Goal: Task Accomplishment & Management: Use online tool/utility

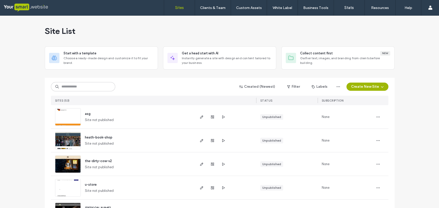
click at [376, 85] on button "Create New Site" at bounding box center [367, 87] width 42 height 8
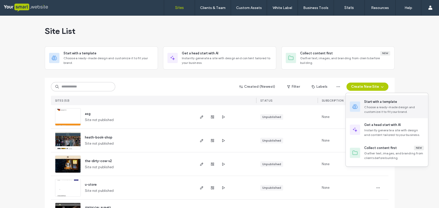
click at [377, 104] on div "Start with a template" at bounding box center [380, 101] width 33 height 5
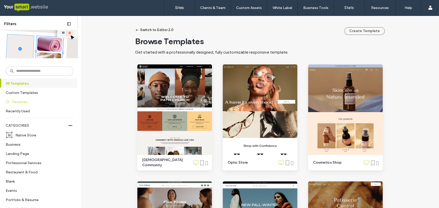
scroll to position [52, 0]
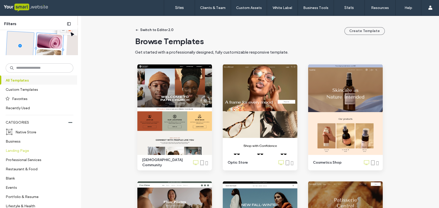
click at [22, 151] on label "Landing Page" at bounding box center [37, 150] width 63 height 9
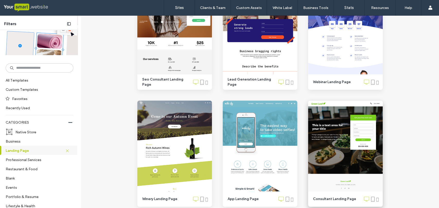
scroll to position [0, 0]
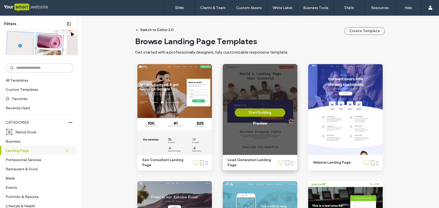
click at [260, 113] on button "Start Building" at bounding box center [260, 113] width 50 height 8
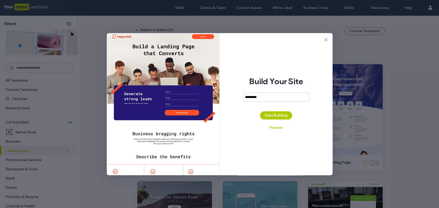
type input "**********"
click at [275, 115] on button "Start Building" at bounding box center [276, 115] width 32 height 8
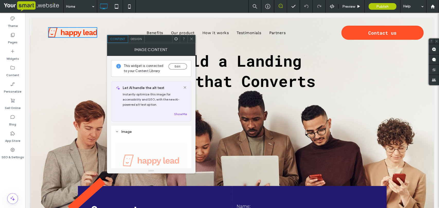
click at [177, 66] on button "Edit" at bounding box center [177, 66] width 18 height 6
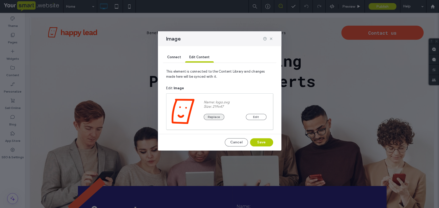
click at [212, 118] on button "Replace" at bounding box center [213, 117] width 21 height 6
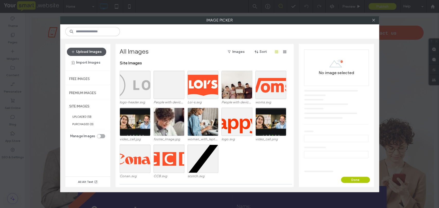
click at [91, 49] on button "Upload Images" at bounding box center [86, 52] width 39 height 8
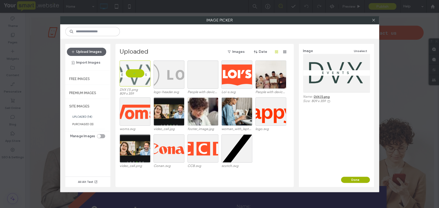
click at [347, 178] on button "Done" at bounding box center [355, 180] width 29 height 6
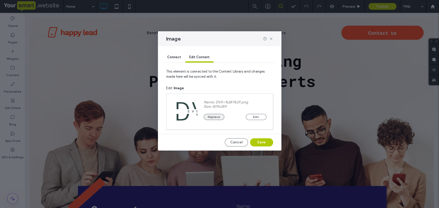
click at [209, 117] on button "Replace" at bounding box center [213, 117] width 21 height 6
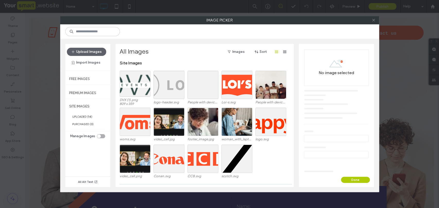
click at [372, 22] on icon at bounding box center [373, 20] width 4 height 4
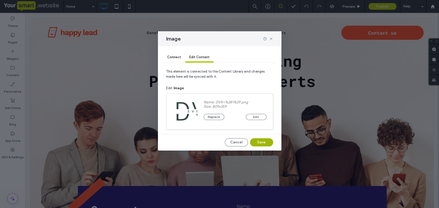
click at [261, 143] on button "Save" at bounding box center [261, 142] width 23 height 8
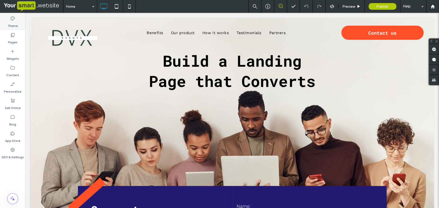
click at [11, 21] on label "Theme" at bounding box center [13, 24] width 10 height 7
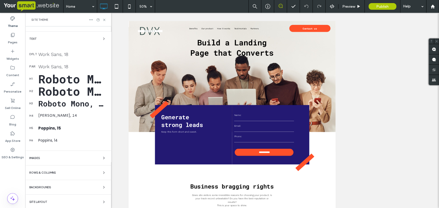
scroll to position [61, 0]
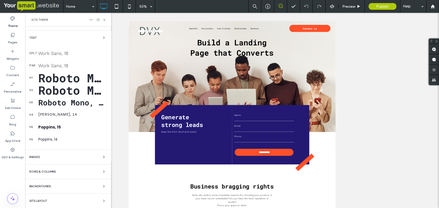
click at [49, 188] on div "Backgrounds" at bounding box center [68, 186] width 78 height 6
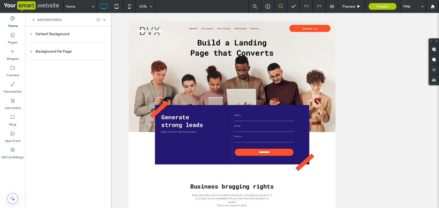
scroll to position [0, 0]
click at [43, 35] on div "Default Background" at bounding box center [68, 34] width 78 height 4
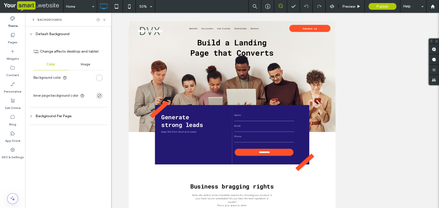
click at [99, 78] on div "rgb(255, 255, 255)" at bounding box center [99, 78] width 4 height 4
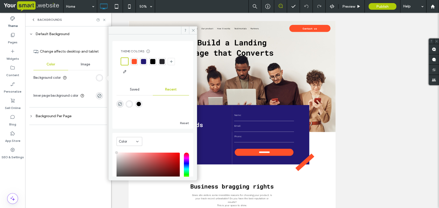
click at [124, 63] on div at bounding box center [125, 62] width 6 height 6
click at [194, 30] on icon at bounding box center [193, 31] width 4 height 4
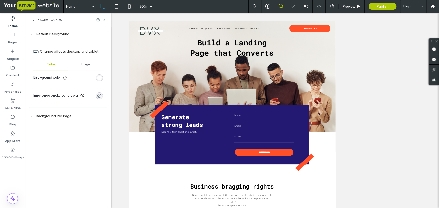
click at [104, 19] on icon at bounding box center [104, 20] width 4 height 4
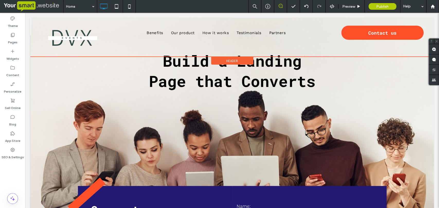
click at [43, 21] on div "Click To Paste Benefits Our product How it works Testimonials Partners Click To…" at bounding box center [231, 37] width 403 height 39
click at [217, 60] on div "Header" at bounding box center [232, 61] width 42 height 8
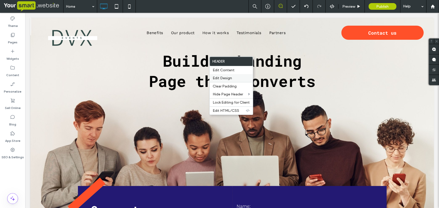
click at [220, 76] on div "Edit Design" at bounding box center [230, 78] width 43 height 8
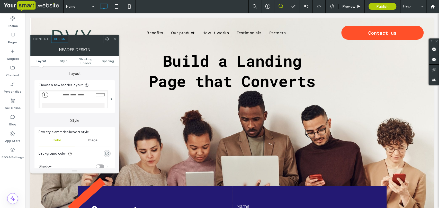
click at [106, 153] on div "rgba(0, 0, 0, 0)" at bounding box center [107, 154] width 4 height 4
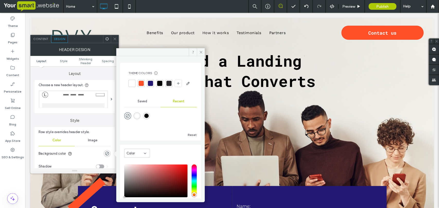
click at [129, 83] on div at bounding box center [131, 83] width 5 height 5
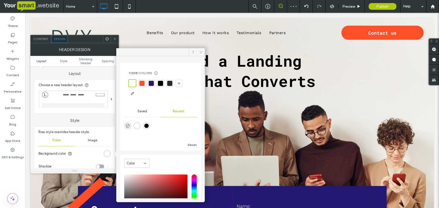
click at [201, 52] on icon at bounding box center [201, 52] width 4 height 4
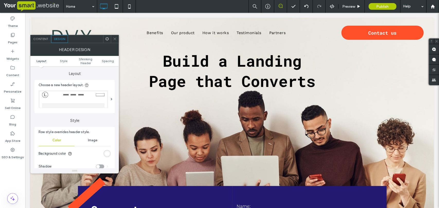
click at [115, 42] on span at bounding box center [115, 39] width 4 height 8
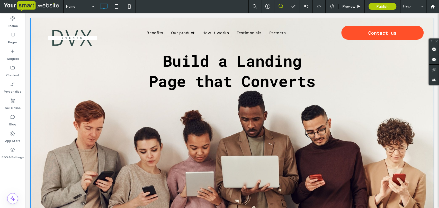
click at [56, 77] on div "Build a Landing Page that Converts Click To Paste" at bounding box center [232, 78] width 383 height 68
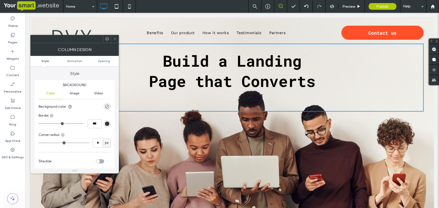
click at [138, 73] on div "Build a Landing Page that Converts Click To Paste" at bounding box center [232, 78] width 383 height 68
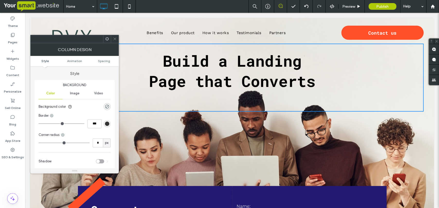
click at [115, 40] on icon at bounding box center [115, 39] width 4 height 4
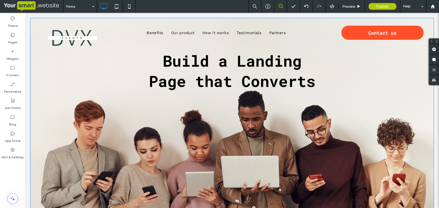
click at [38, 140] on div "Build a Landing Page that Converts Click To Paste Row + Add Section" at bounding box center [231, 129] width 403 height 222
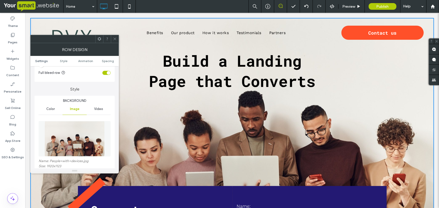
scroll to position [52, 0]
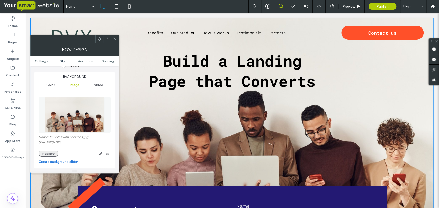
click at [54, 153] on button "Replace" at bounding box center [49, 154] width 20 height 6
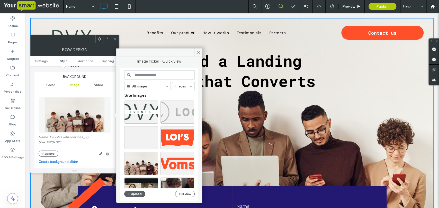
click at [153, 75] on input at bounding box center [159, 74] width 70 height 9
type input "*********"
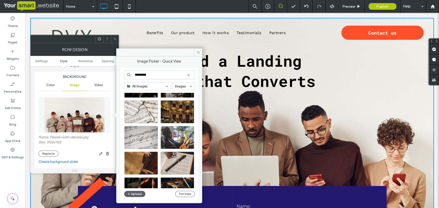
scroll to position [334, 0]
click at [181, 193] on button "Full View" at bounding box center [185, 194] width 20 height 6
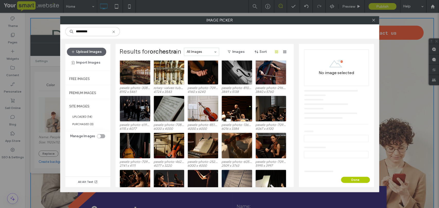
scroll to position [0, 0]
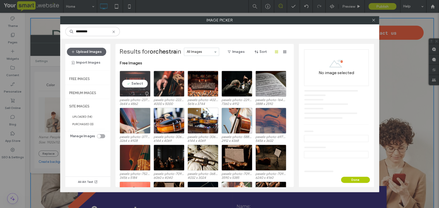
click at [136, 86] on div "Select" at bounding box center [134, 84] width 31 height 26
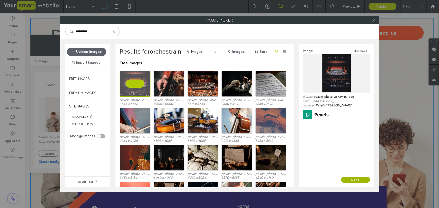
click at [350, 178] on button "Done" at bounding box center [355, 180] width 29 height 6
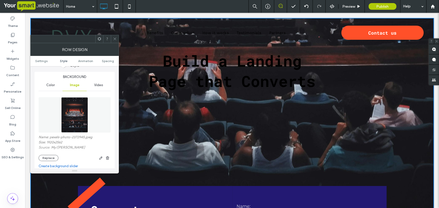
click at [114, 38] on icon at bounding box center [115, 39] width 4 height 4
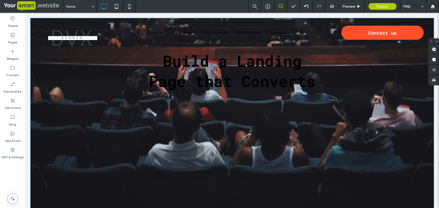
click at [137, 104] on div "Build a Landing Page that Converts Click To Paste" at bounding box center [232, 78] width 383 height 68
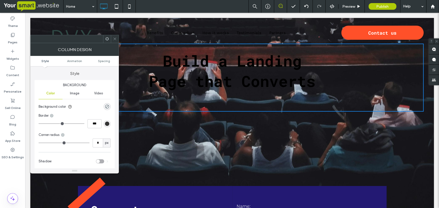
click at [75, 93] on span "Image" at bounding box center [75, 93] width 10 height 4
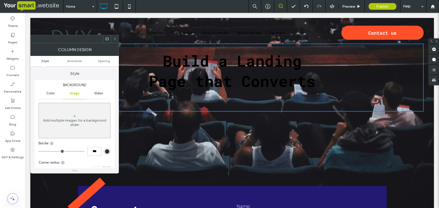
click at [115, 37] on icon at bounding box center [115, 39] width 4 height 4
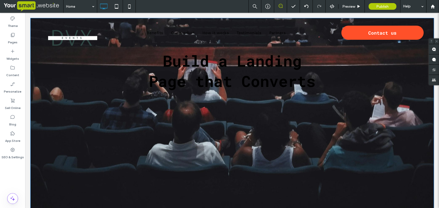
click at [45, 135] on div "Build a Landing Page that Converts Click To Paste" at bounding box center [232, 91] width 383 height 94
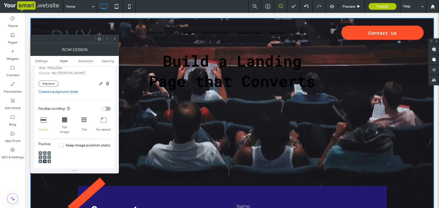
scroll to position [133, 0]
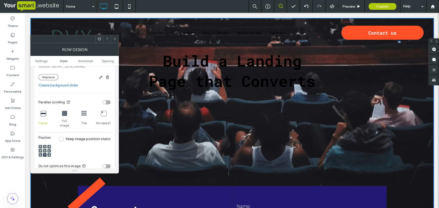
click at [44, 150] on icon at bounding box center [45, 151] width 2 height 2
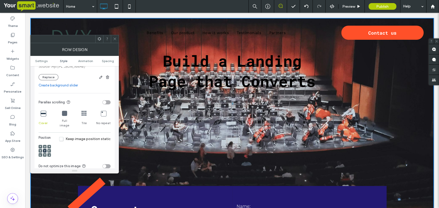
click at [114, 39] on icon at bounding box center [115, 39] width 4 height 4
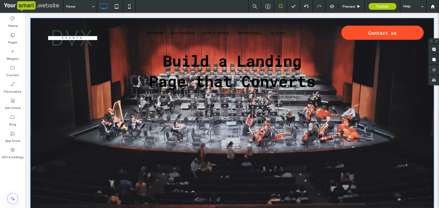
click at [49, 157] on div "Build a Landing Page that Converts Click To Paste Row + Add Section" at bounding box center [231, 129] width 403 height 222
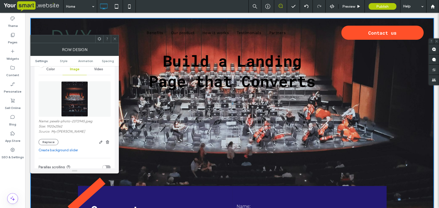
scroll to position [71, 0]
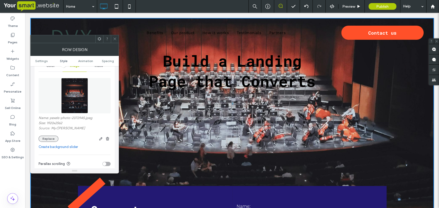
click at [47, 140] on button "Replace" at bounding box center [49, 139] width 20 height 6
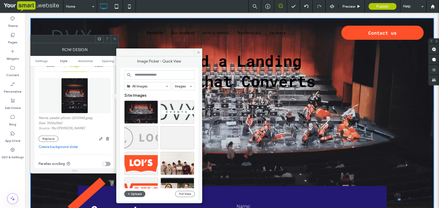
click at [171, 77] on input at bounding box center [159, 74] width 70 height 9
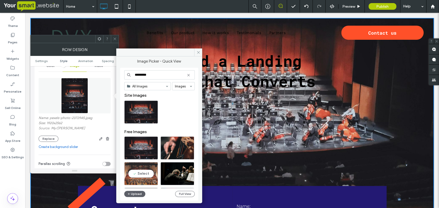
type input "*********"
click at [144, 177] on div "Select" at bounding box center [141, 173] width 34 height 23
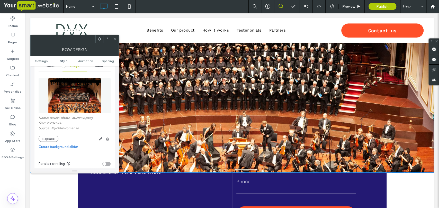
scroll to position [67, 0]
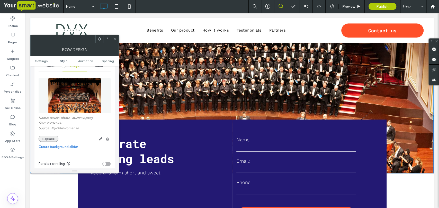
click at [50, 138] on button "Replace" at bounding box center [49, 139] width 20 height 6
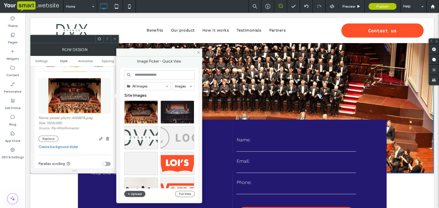
click at [129, 194] on icon "button" at bounding box center [128, 194] width 3 height 4
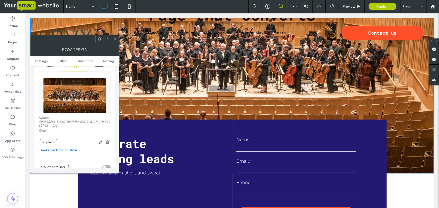
scroll to position [0, 0]
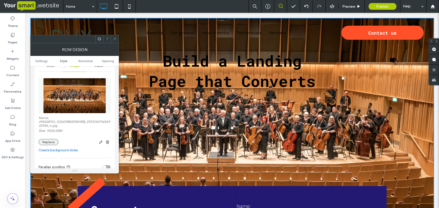
click at [54, 141] on button "Replace" at bounding box center [49, 142] width 20 height 6
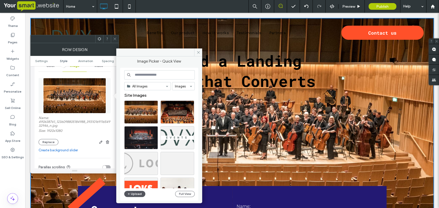
click at [134, 194] on button "Upload" at bounding box center [134, 194] width 21 height 6
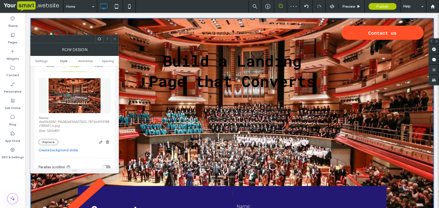
click at [115, 40] on icon at bounding box center [115, 39] width 4 height 4
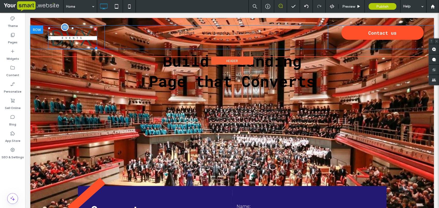
click at [82, 38] on img at bounding box center [72, 38] width 49 height 22
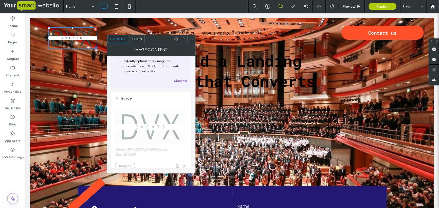
scroll to position [38, 0]
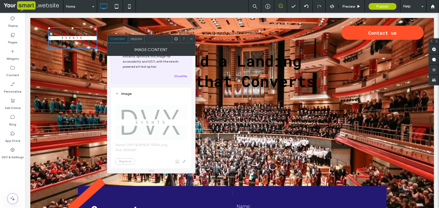
click at [128, 160] on span "Name: DVX+%281%29-1920w.png Size: 809x359 Replace" at bounding box center [151, 132] width 72 height 70
click at [181, 74] on button "Show Me" at bounding box center [180, 76] width 13 height 6
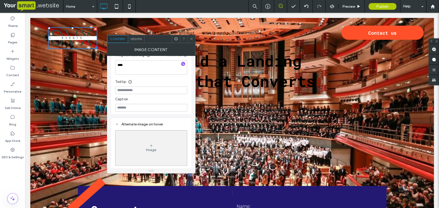
scroll to position [0, 0]
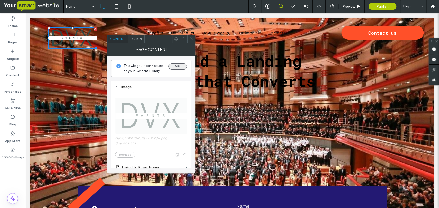
click at [176, 66] on button "Edit" at bounding box center [177, 66] width 18 height 6
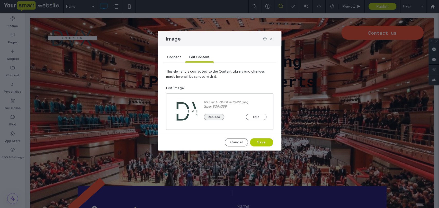
click at [215, 117] on button "Replace" at bounding box center [213, 117] width 21 height 6
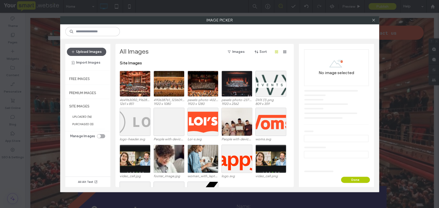
click at [79, 52] on button "Upload Images" at bounding box center [86, 52] width 39 height 8
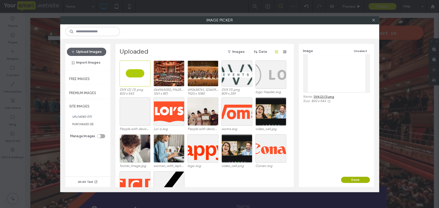
click at [357, 180] on button "Done" at bounding box center [355, 180] width 29 height 6
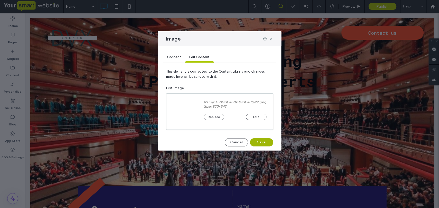
click at [265, 142] on button "Save" at bounding box center [261, 142] width 23 height 8
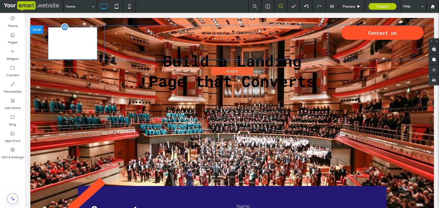
click at [87, 41] on img at bounding box center [72, 43] width 49 height 32
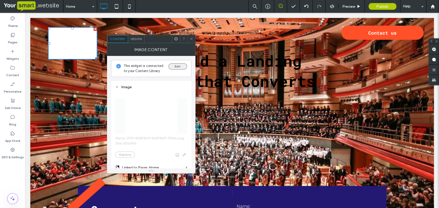
click at [176, 66] on button "Edit" at bounding box center [177, 66] width 18 height 6
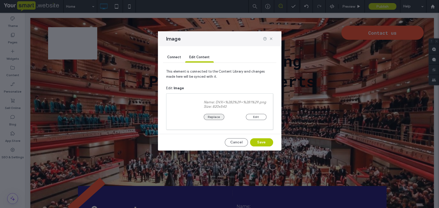
click at [214, 119] on button "Replace" at bounding box center [213, 117] width 21 height 6
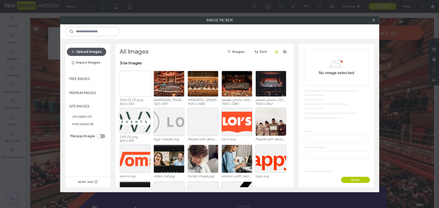
click at [91, 50] on button "Upload Images" at bounding box center [86, 52] width 39 height 8
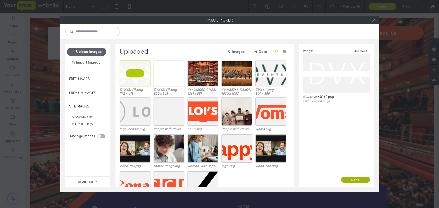
click at [358, 180] on button "Done" at bounding box center [355, 180] width 29 height 6
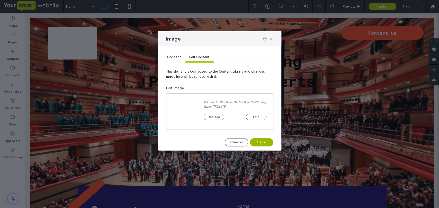
click at [259, 144] on button "Save" at bounding box center [261, 142] width 23 height 8
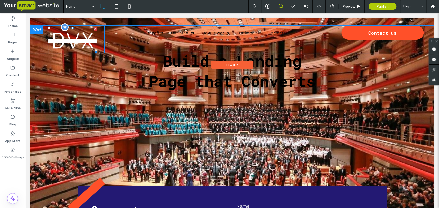
click at [69, 39] on img at bounding box center [72, 40] width 49 height 26
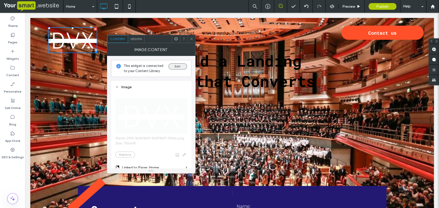
click at [172, 64] on button "Edit" at bounding box center [177, 66] width 18 height 6
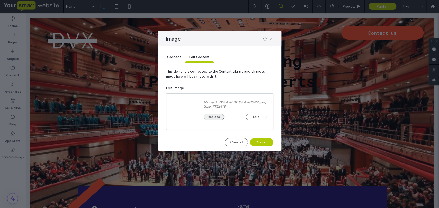
click at [214, 120] on button "Replace" at bounding box center [213, 117] width 21 height 6
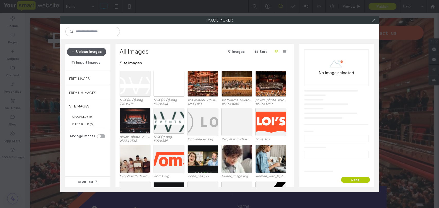
click at [93, 51] on button "Upload Images" at bounding box center [86, 52] width 39 height 8
click at [96, 48] on button "Upload Images" at bounding box center [86, 52] width 39 height 8
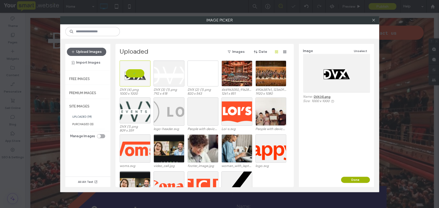
click at [350, 181] on button "Done" at bounding box center [355, 180] width 29 height 6
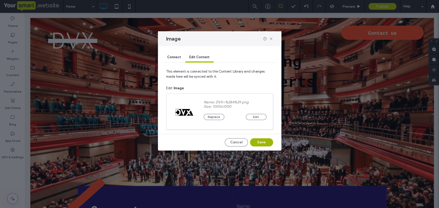
click at [257, 142] on button "Save" at bounding box center [261, 142] width 23 height 8
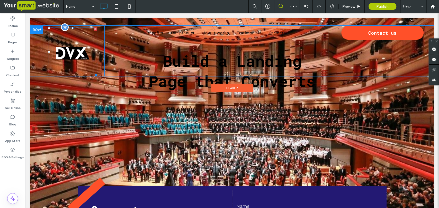
click at [82, 55] on img at bounding box center [72, 51] width 49 height 49
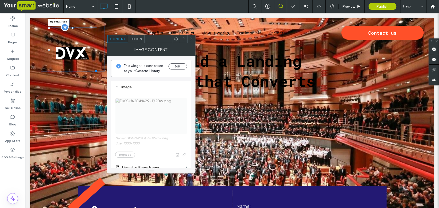
drag, startPoint x: 95, startPoint y: 73, endPoint x: 92, endPoint y: 56, distance: 17.1
click at [92, 56] on div "W:175 H:175" at bounding box center [72, 49] width 49 height 45
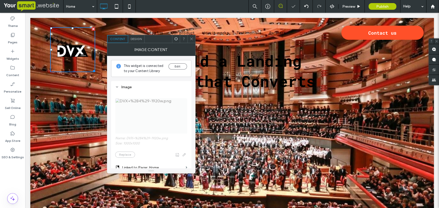
click at [256, 113] on div "Build a Landing Page that Converts Click To Paste" at bounding box center [232, 91] width 383 height 94
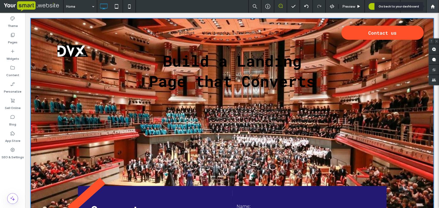
click at [433, 5] on use at bounding box center [432, 6] width 4 height 4
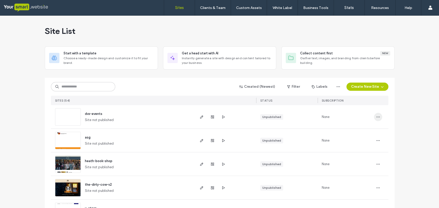
click at [376, 115] on icon "button" at bounding box center [378, 117] width 4 height 4
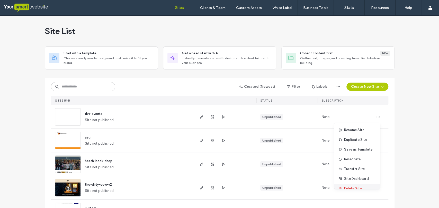
click at [352, 188] on span "Delete Site" at bounding box center [352, 188] width 17 height 5
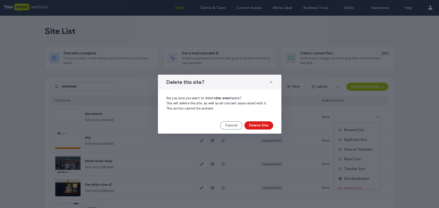
click at [259, 121] on div "Delete this site? Are you sure you want to delete dvx-events site? This will de…" at bounding box center [219, 104] width 123 height 59
click at [259, 125] on button "Delete Site" at bounding box center [258, 126] width 29 height 8
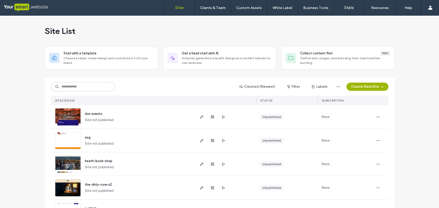
click at [371, 89] on button "Create New Site" at bounding box center [367, 87] width 42 height 8
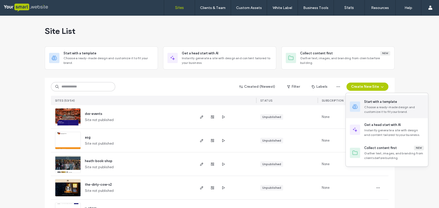
click at [371, 103] on div "Start with a template" at bounding box center [380, 101] width 33 height 5
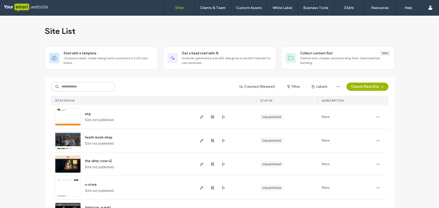
click at [356, 86] on button "Create New Site" at bounding box center [367, 87] width 42 height 8
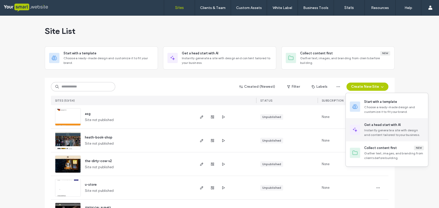
click at [369, 129] on div "Instantly generate a site with design and content tailored to your business." at bounding box center [394, 132] width 60 height 9
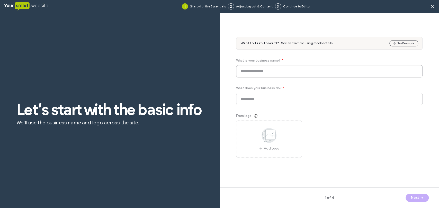
click at [281, 70] on input at bounding box center [329, 71] width 187 height 12
type input "**********"
click at [277, 100] on input at bounding box center [329, 99] width 187 height 12
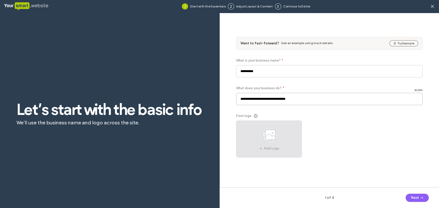
type input "**********"
click at [272, 137] on use at bounding box center [268, 135] width 15 height 15
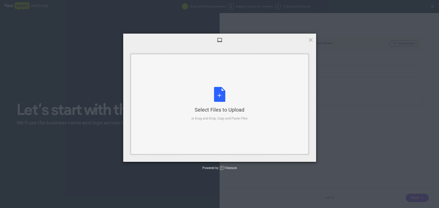
click at [217, 97] on div "Select Files to Upload or Drag and Drop, Copy and Paste Files" at bounding box center [219, 104] width 56 height 34
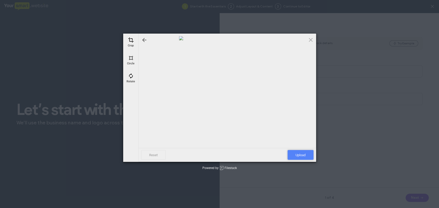
click at [304, 152] on span "Upload" at bounding box center [300, 155] width 26 height 10
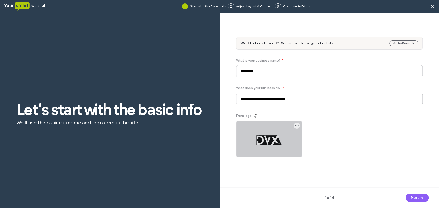
click at [281, 142] on div at bounding box center [268, 139] width 65 height 36
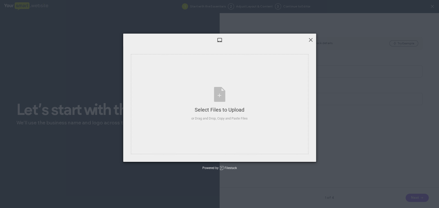
click at [313, 38] on div at bounding box center [219, 40] width 193 height 13
click at [309, 40] on span at bounding box center [311, 40] width 6 height 6
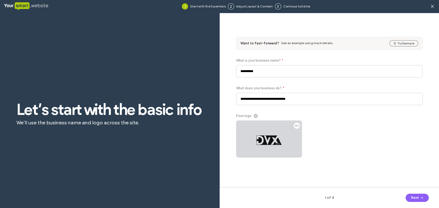
click at [296, 126] on icon "button" at bounding box center [296, 126] width 4 height 4
click at [323, 140] on div "From logo" at bounding box center [329, 136] width 187 height 44
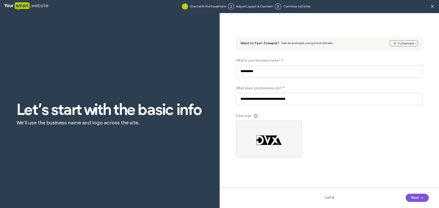
click at [411, 197] on button "Next" at bounding box center [416, 198] width 23 height 8
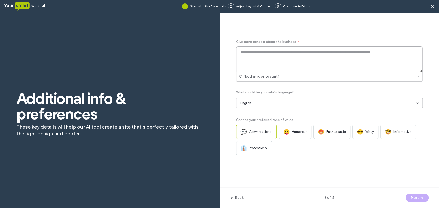
click at [296, 53] on textarea at bounding box center [329, 59] width 187 height 26
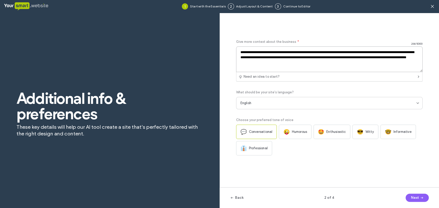
type textarea "**********"
click at [340, 131] on span "Enthusiastic" at bounding box center [336, 131] width 20 height 5
click at [252, 128] on div "💬 Conversational" at bounding box center [256, 132] width 41 height 14
click at [412, 197] on button "Next" at bounding box center [416, 198] width 23 height 8
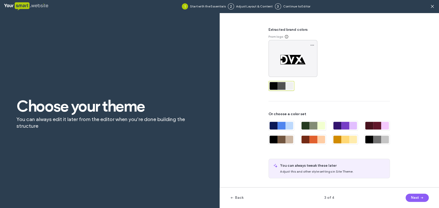
click at [285, 85] on div at bounding box center [289, 86] width 8 height 8
click at [416, 199] on button "Next" at bounding box center [416, 198] width 23 height 8
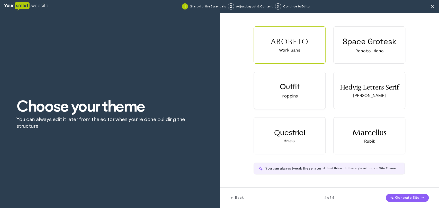
click at [289, 78] on div "Outfit Poppins" at bounding box center [289, 90] width 71 height 37
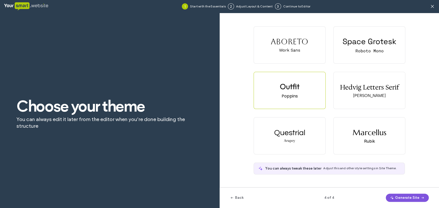
click at [399, 196] on button "Generate Site" at bounding box center [406, 198] width 43 height 8
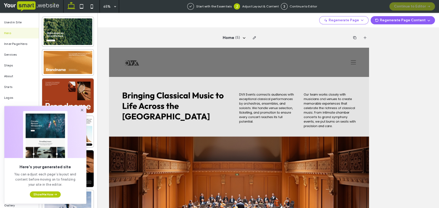
click at [80, 110] on icon at bounding box center [82, 110] width 4 height 4
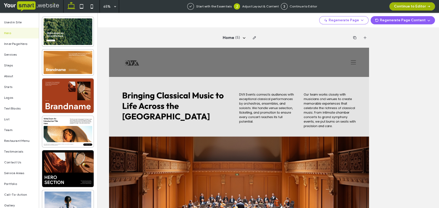
click at [401, 6] on button "Continue to Editor" at bounding box center [411, 6] width 45 height 8
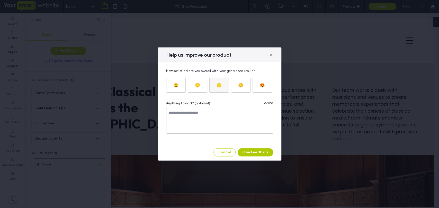
click at [220, 84] on div "😐" at bounding box center [218, 85] width 5 height 5
click at [256, 150] on button "Give Feedback" at bounding box center [254, 152] width 35 height 8
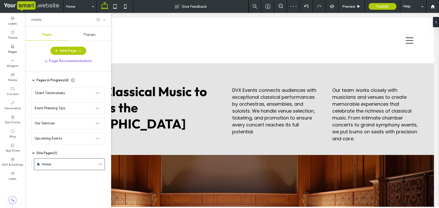
click at [105, 20] on icon at bounding box center [104, 20] width 4 height 4
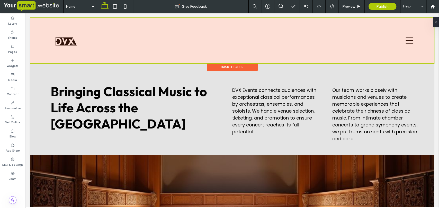
click at [63, 41] on div at bounding box center [231, 40] width 403 height 45
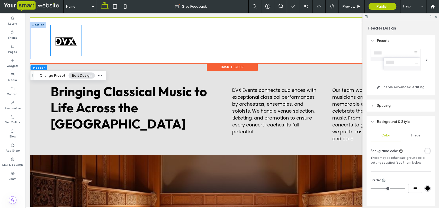
click at [71, 46] on img at bounding box center [66, 40] width 31 height 31
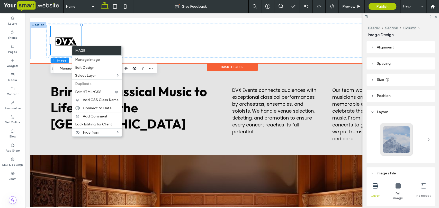
click at [66, 43] on img at bounding box center [66, 40] width 31 height 31
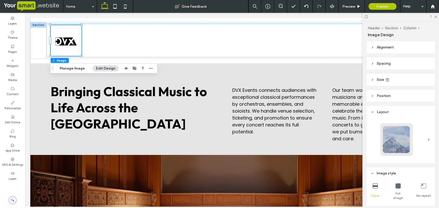
click at [99, 70] on button "Edit Design" at bounding box center [105, 69] width 26 height 6
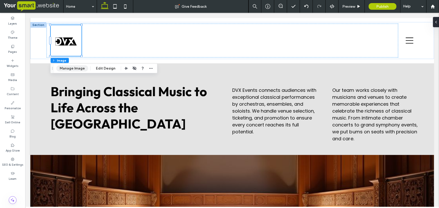
click at [73, 70] on button "Manage Image" at bounding box center [72, 69] width 32 height 6
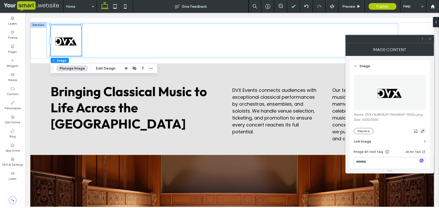
click at [423, 131] on use "button" at bounding box center [422, 131] width 3 height 3
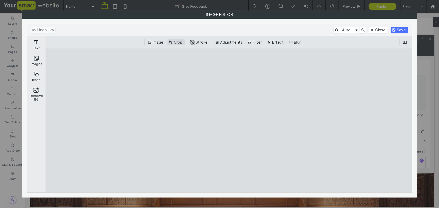
click at [176, 40] on button "Crop" at bounding box center [175, 42] width 17 height 6
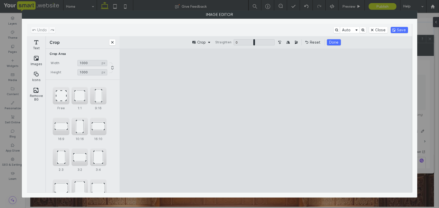
type input "***"
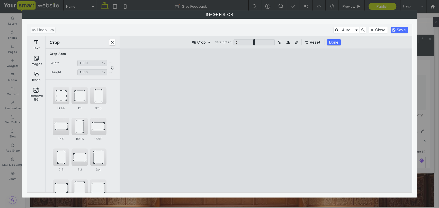
type input "***"
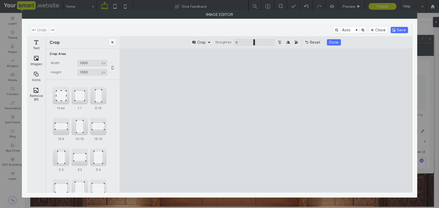
type input "***"
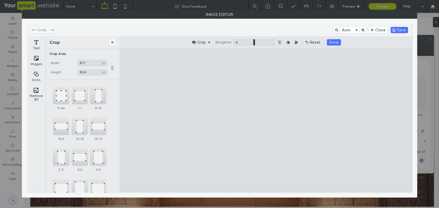
type input "***"
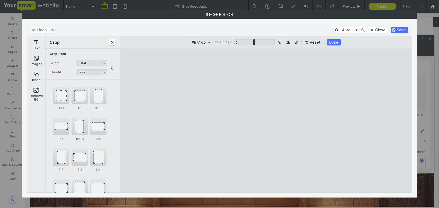
type input "***"
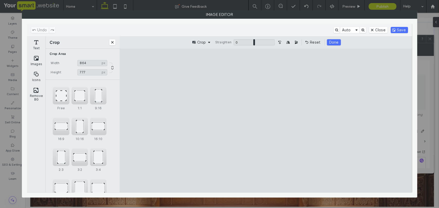
type input "***"
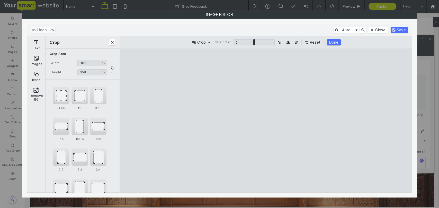
type input "***"
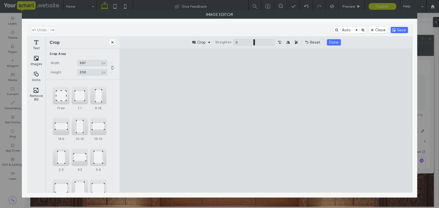
type input "***"
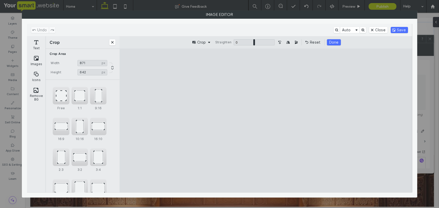
type input "***"
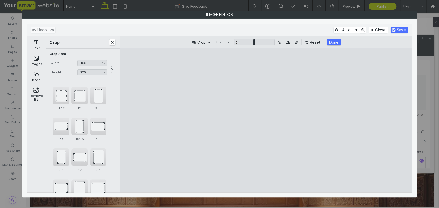
type input "***"
drag, startPoint x: 210, startPoint y: 64, endPoint x: 225, endPoint y: 108, distance: 46.6
click at [265, 120] on cesdk-canvas "Editor canvas" at bounding box center [265, 120] width 0 height 0
type input "***"
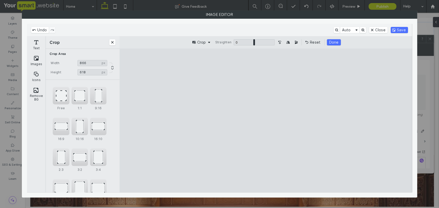
type input "***"
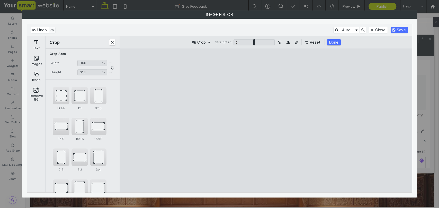
type input "***"
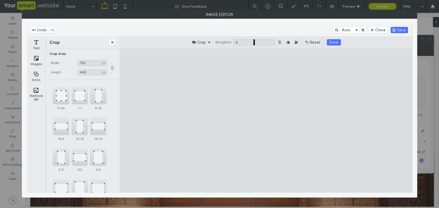
type input "***"
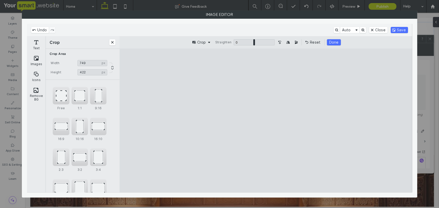
type input "***"
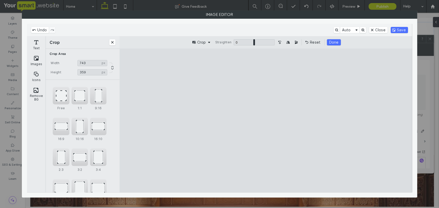
type input "***"
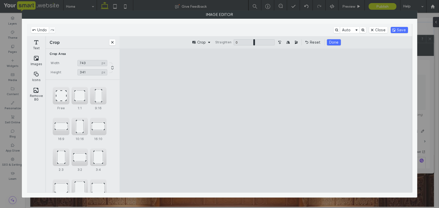
type input "***"
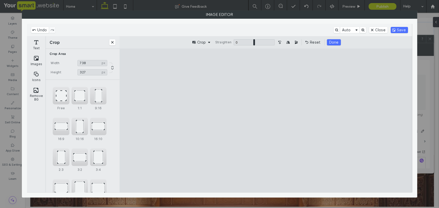
type input "***"
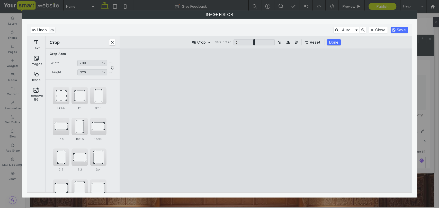
type input "***"
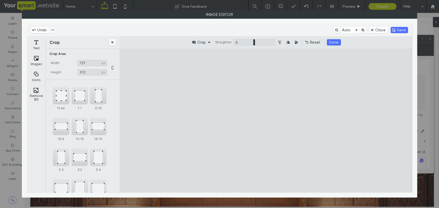
type input "***"
drag, startPoint x: 344, startPoint y: 187, endPoint x: 318, endPoint y: 129, distance: 63.9
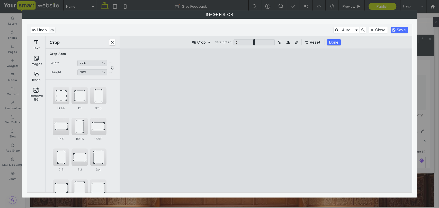
click at [265, 120] on cesdk-canvas "Editor canvas" at bounding box center [265, 120] width 0 height 0
click at [336, 44] on button "Done" at bounding box center [334, 42] width 14 height 6
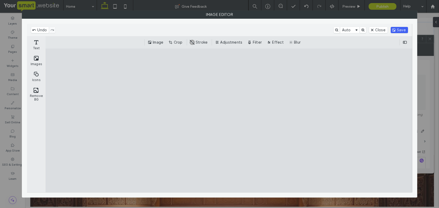
click at [396, 30] on button "Save" at bounding box center [398, 30] width 17 height 6
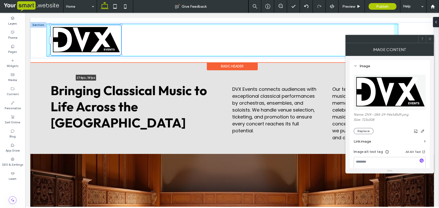
drag, startPoint x: 81, startPoint y: 38, endPoint x: 126, endPoint y: 54, distance: 47.9
click at [126, 54] on div "274px , 181px" at bounding box center [231, 40] width 403 height 36
type input "***"
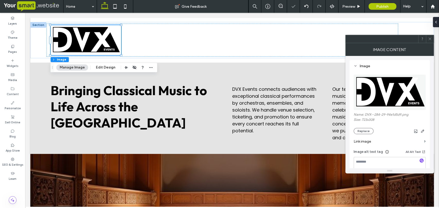
click at [429, 40] on icon at bounding box center [429, 39] width 4 height 4
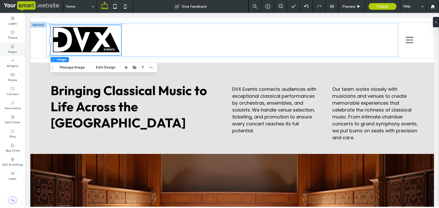
click at [15, 46] on div "Pages" at bounding box center [12, 49] width 25 height 14
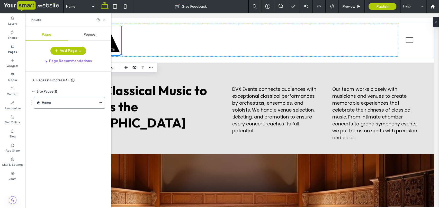
click at [105, 20] on icon at bounding box center [104, 20] width 4 height 4
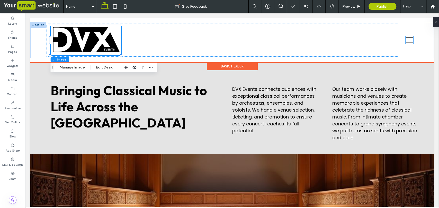
click at [406, 40] on icon at bounding box center [409, 40] width 8 height 8
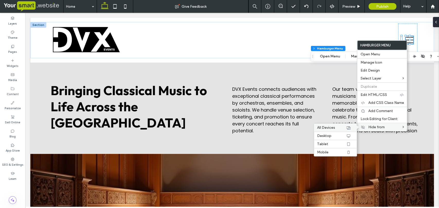
click at [329, 128] on span "All Devices" at bounding box center [326, 128] width 18 height 4
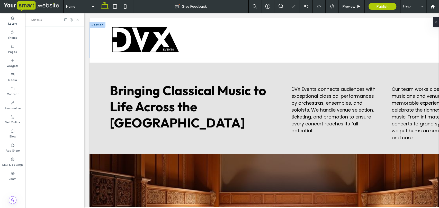
scroll to position [0, 59]
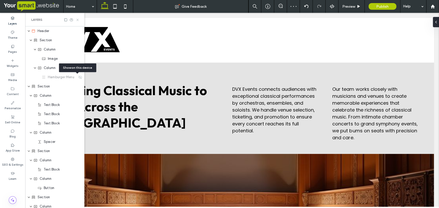
click at [76, 19] on icon at bounding box center [78, 20] width 4 height 4
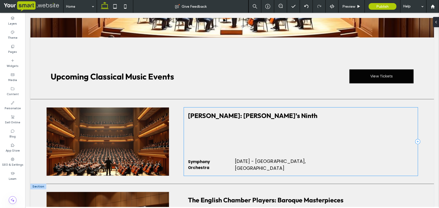
scroll to position [271, 0]
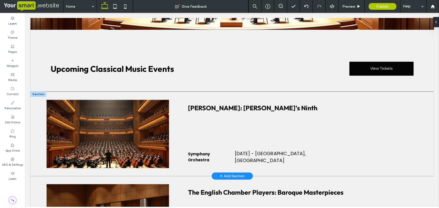
click at [34, 93] on div at bounding box center [38, 94] width 16 height 6
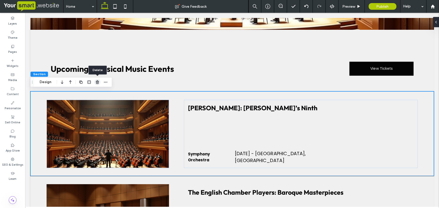
click at [96, 82] on icon "button" at bounding box center [97, 82] width 4 height 4
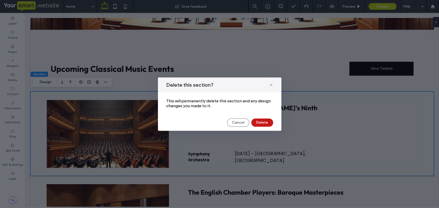
click at [262, 123] on button "Delete" at bounding box center [262, 123] width 22 height 8
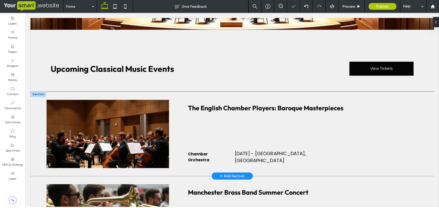
click at [35, 93] on div at bounding box center [38, 94] width 16 height 6
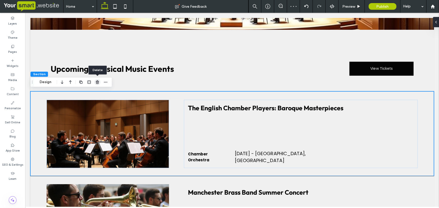
click at [98, 82] on use "button" at bounding box center [97, 81] width 3 height 3
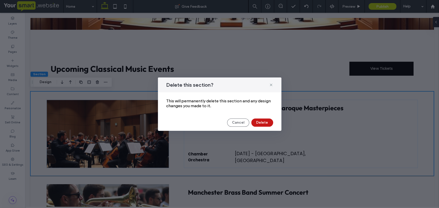
click at [260, 122] on button "Delete" at bounding box center [262, 123] width 22 height 8
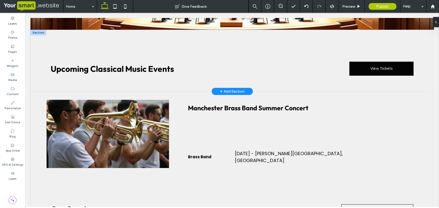
click at [41, 32] on div at bounding box center [38, 33] width 16 height 6
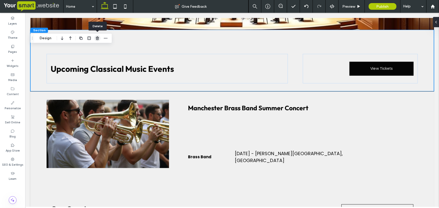
click at [97, 37] on use "button" at bounding box center [97, 37] width 3 height 3
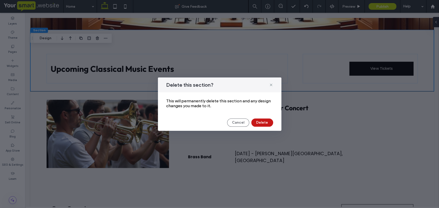
click at [264, 121] on button "Delete" at bounding box center [262, 123] width 22 height 8
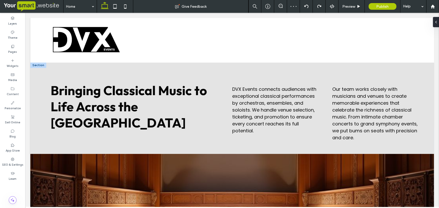
scroll to position [258, 0]
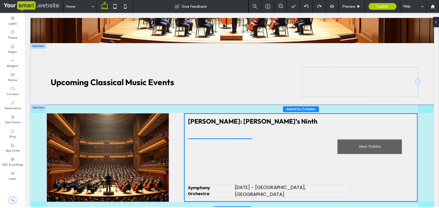
drag, startPoint x: 385, startPoint y: 82, endPoint x: 377, endPoint y: 148, distance: 66.2
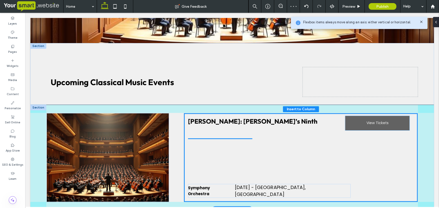
drag, startPoint x: 211, startPoint y: 140, endPoint x: 370, endPoint y: 126, distance: 159.4
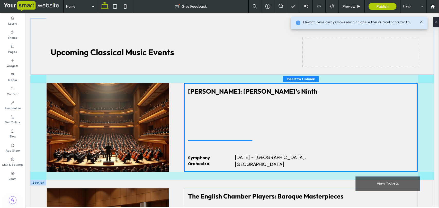
scroll to position [294, 0]
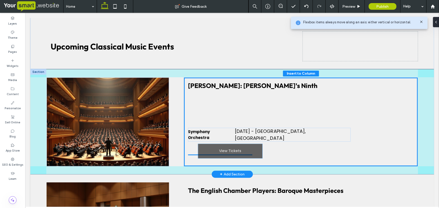
drag, startPoint x: 220, startPoint y: 137, endPoint x: 232, endPoint y: 151, distance: 18.2
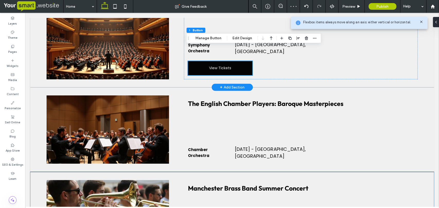
scroll to position [374, 0]
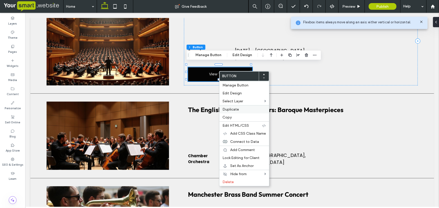
click at [227, 109] on span "Duplicate" at bounding box center [230, 109] width 16 height 4
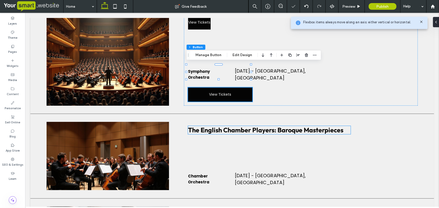
type input "*"
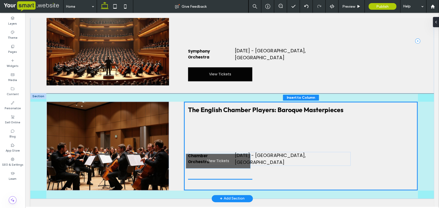
drag, startPoint x: 228, startPoint y: 95, endPoint x: 228, endPoint y: 163, distance: 67.8
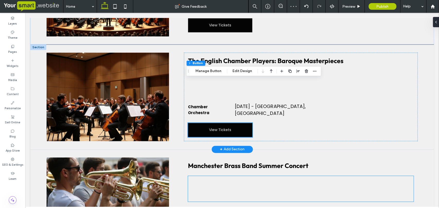
scroll to position [422, 0]
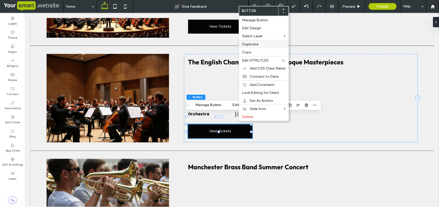
click at [255, 45] on span "Duplicate" at bounding box center [250, 44] width 16 height 4
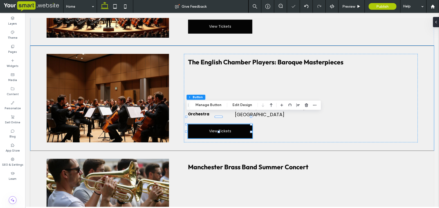
type input "*"
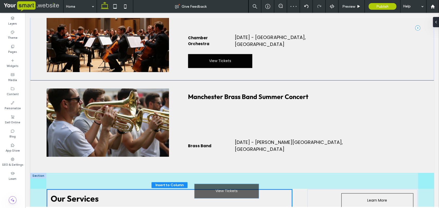
scroll to position [504, 0]
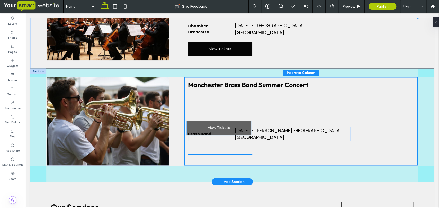
drag, startPoint x: 224, startPoint y: 141, endPoint x: 250, endPoint y: 141, distance: 25.7
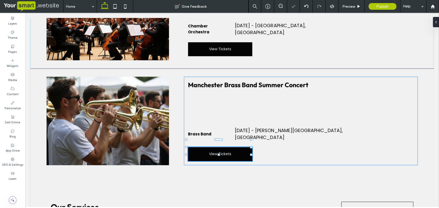
type input "*"
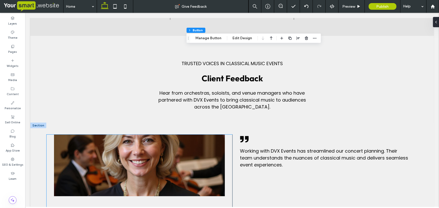
scroll to position [970, 0]
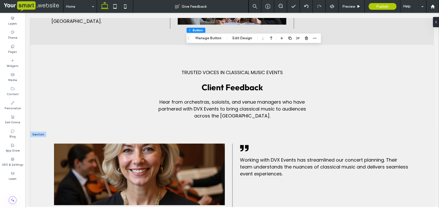
click at [33, 132] on div at bounding box center [38, 135] width 16 height 6
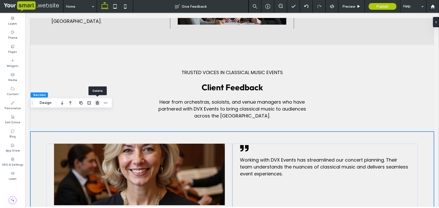
click at [96, 103] on use "button" at bounding box center [97, 102] width 3 height 3
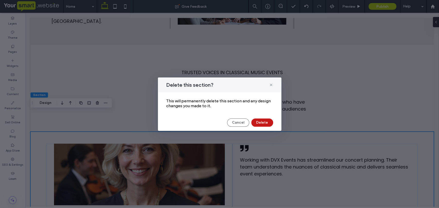
click at [265, 122] on button "Delete" at bounding box center [262, 123] width 22 height 8
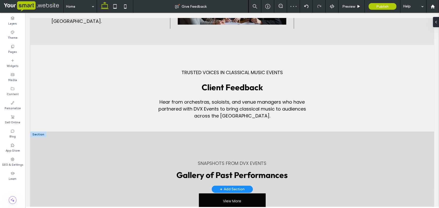
click at [39, 132] on div at bounding box center [38, 135] width 16 height 6
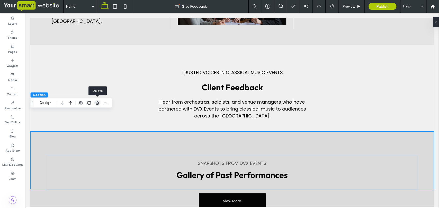
click at [97, 104] on use "button" at bounding box center [97, 102] width 3 height 3
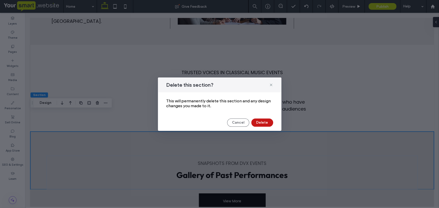
click at [263, 123] on button "Delete" at bounding box center [262, 123] width 22 height 8
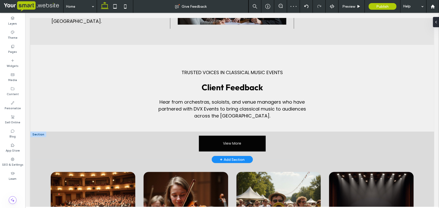
click at [34, 132] on div at bounding box center [38, 135] width 16 height 6
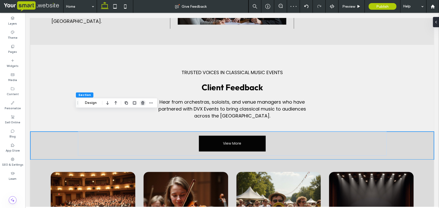
click at [143, 102] on use "button" at bounding box center [142, 102] width 3 height 3
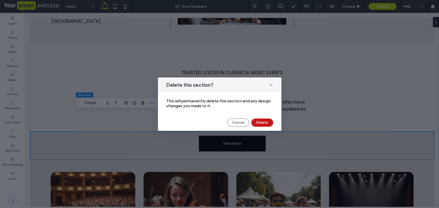
click at [264, 122] on button "Delete" at bounding box center [262, 123] width 22 height 8
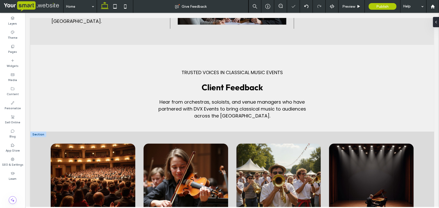
click at [34, 132] on div at bounding box center [38, 135] width 16 height 6
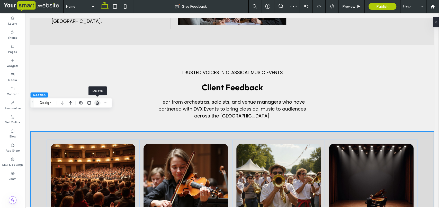
click at [98, 104] on icon "button" at bounding box center [97, 103] width 4 height 4
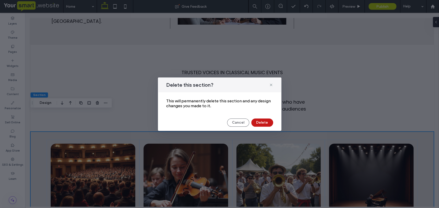
click at [271, 124] on button "Delete" at bounding box center [262, 123] width 22 height 8
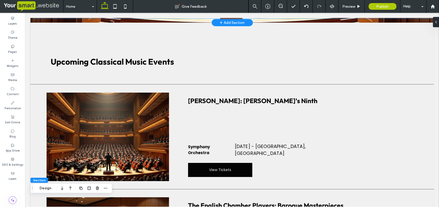
scroll to position [281, 0]
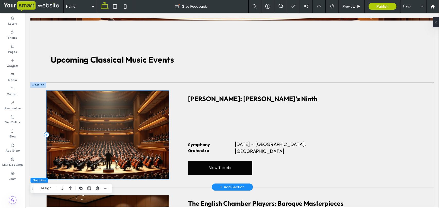
click at [131, 118] on div at bounding box center [107, 135] width 122 height 89
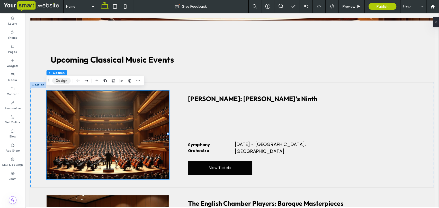
click at [58, 82] on button "Design" at bounding box center [61, 81] width 18 height 6
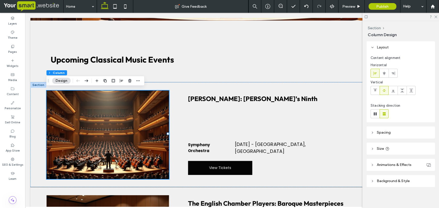
click at [390, 181] on span "Background & Style" at bounding box center [392, 181] width 33 height 4
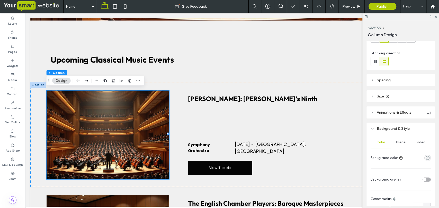
scroll to position [62, 0]
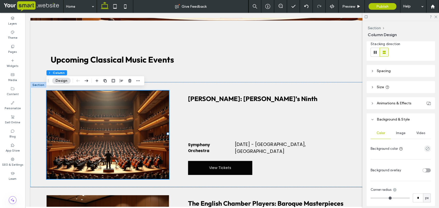
click at [401, 136] on div "Image" at bounding box center [400, 133] width 20 height 11
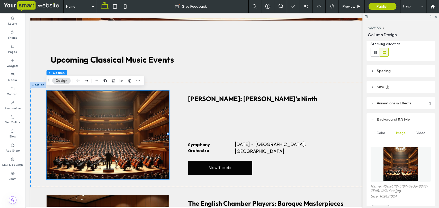
click at [399, 164] on img at bounding box center [400, 164] width 35 height 35
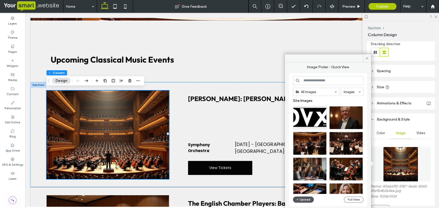
click at [302, 200] on button "Upload" at bounding box center [303, 200] width 21 height 6
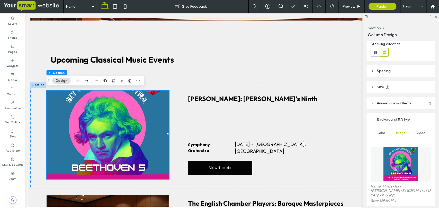
click at [63, 82] on button "Design" at bounding box center [61, 81] width 18 height 6
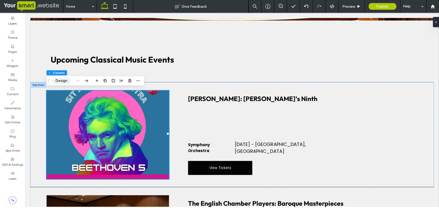
click at [61, 81] on button "Design" at bounding box center [61, 81] width 18 height 6
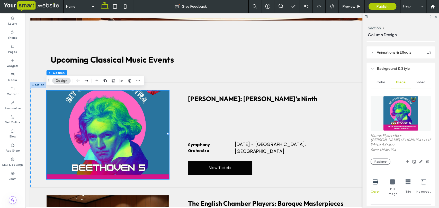
scroll to position [114, 0]
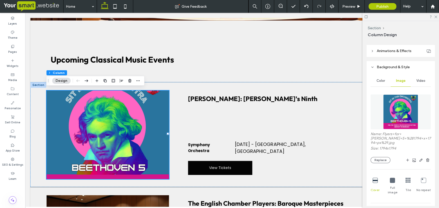
click at [390, 181] on icon at bounding box center [391, 180] width 5 height 5
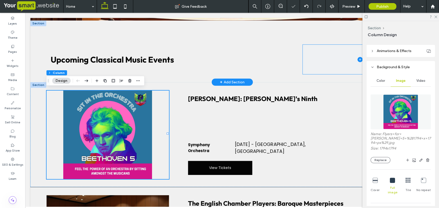
click at [332, 53] on span at bounding box center [359, 60] width 115 height 30
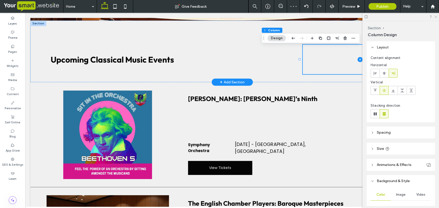
click at [436, 16] on use at bounding box center [435, 17] width 3 height 3
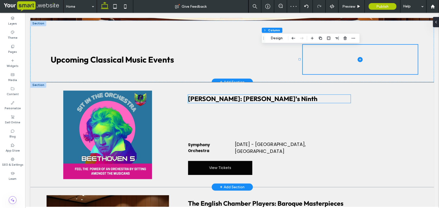
click at [283, 97] on span "London Symphony Orchestra: Beethoven’s Ninth" at bounding box center [252, 99] width 129 height 8
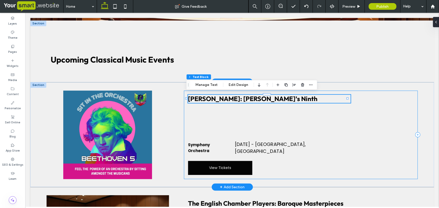
click at [272, 103] on div "London Symphony Orchestra: Beethoven’s Ninth Symphony Orchestra May 15, 2024 - …" at bounding box center [301, 135] width 234 height 89
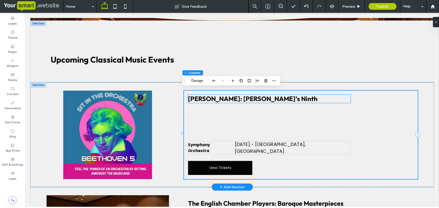
click at [272, 99] on span "London Symphony Orchestra: Beethoven’s Ninth" at bounding box center [252, 99] width 129 height 8
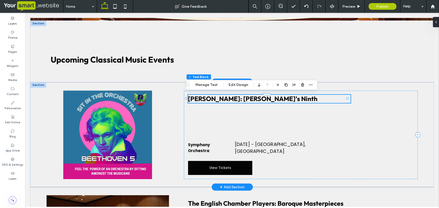
click at [272, 99] on span "London Symphony Orchestra: Beethoven’s Ninth" at bounding box center [252, 99] width 129 height 8
click at [273, 99] on span "London Symphony Orchestra: Beethoven’s Ninth" at bounding box center [252, 99] width 129 height 8
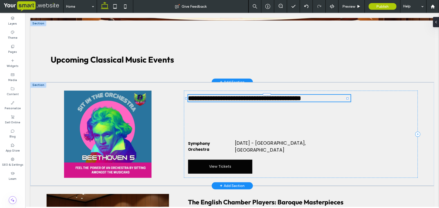
type input "******"
type input "**"
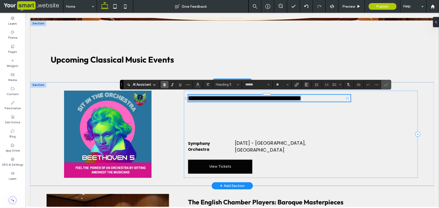
click at [272, 98] on span "**********" at bounding box center [244, 98] width 113 height 6
drag, startPoint x: 272, startPoint y: 98, endPoint x: 185, endPoint y: 101, distance: 86.4
click at [185, 101] on div "**********" at bounding box center [301, 134] width 234 height 87
click at [303, 99] on span "**********" at bounding box center [246, 98] width 116 height 6
click at [303, 98] on span "**********" at bounding box center [246, 98] width 116 height 6
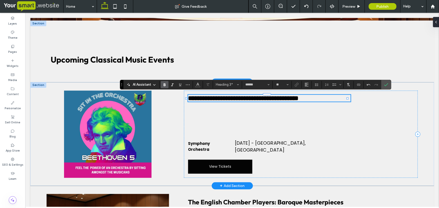
click at [324, 97] on h3 "**********" at bounding box center [269, 98] width 162 height 7
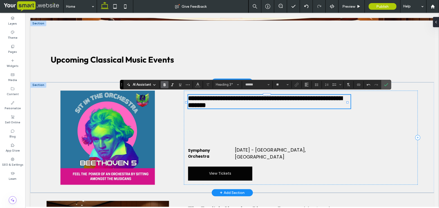
click at [207, 105] on span "**********" at bounding box center [265, 101] width 154 height 13
click at [385, 85] on icon "Confirm" at bounding box center [386, 85] width 4 height 4
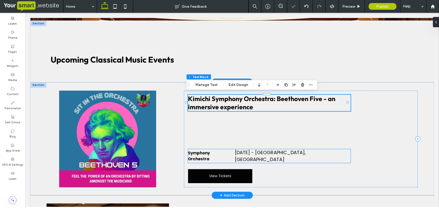
click at [203, 155] on span "Symphony Orchestra" at bounding box center [199, 156] width 22 height 11
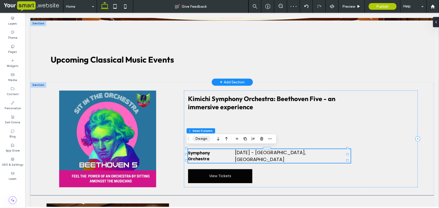
click at [202, 139] on button "Design" at bounding box center [201, 139] width 18 height 6
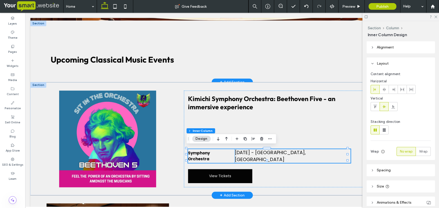
click at [272, 154] on span "May 15, 2024 - Royal Festival Hall, London" at bounding box center [270, 156] width 71 height 13
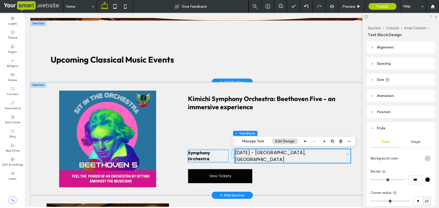
click at [210, 156] on h5 "Symphony Orchestra" at bounding box center [208, 156] width 40 height 12
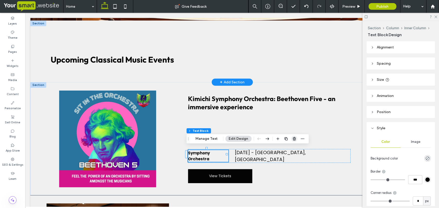
click at [292, 138] on icon "button" at bounding box center [294, 139] width 4 height 4
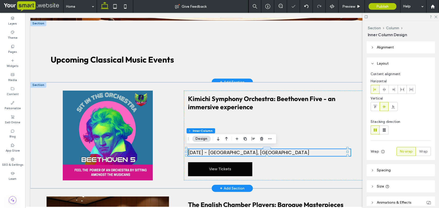
click at [289, 151] on div "May 15, 2024 - Royal Festival Hall, London" at bounding box center [269, 152] width 162 height 7
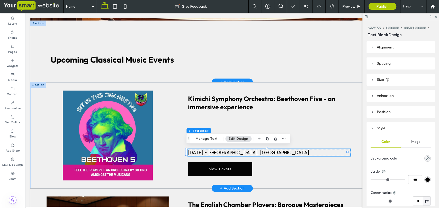
click at [196, 151] on span "May 15, 2024 - Royal Festival Hall, London" at bounding box center [248, 153] width 121 height 6
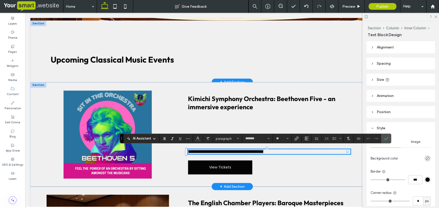
click at [197, 150] on span "**********" at bounding box center [226, 152] width 76 height 5
click at [197, 151] on span "**********" at bounding box center [226, 152] width 76 height 5
click at [188, 151] on span "**********" at bounding box center [229, 152] width 83 height 5
click at [232, 151] on span "**********" at bounding box center [237, 152] width 99 height 5
click at [251, 151] on span "**********" at bounding box center [239, 152] width 103 height 5
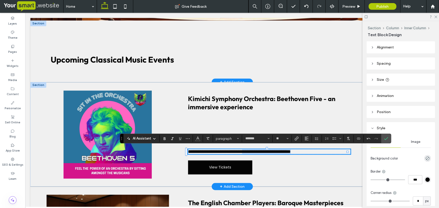
drag, startPoint x: 316, startPoint y: 151, endPoint x: 257, endPoint y: 151, distance: 59.1
click at [257, 151] on span "**********" at bounding box center [239, 152] width 103 height 5
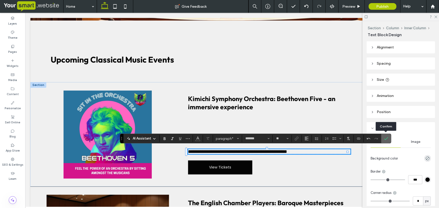
click at [384, 138] on icon "Confirm" at bounding box center [386, 139] width 4 height 4
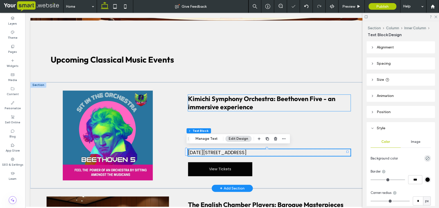
click at [259, 107] on h3 "Kimichi Symphony Orchestra: Beethoven Five - an immersive experience" at bounding box center [269, 103] width 162 height 16
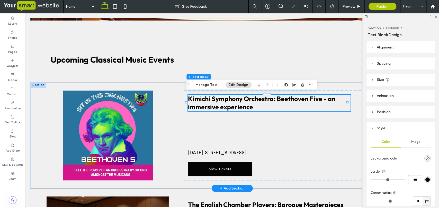
click at [256, 107] on h3 "Kimichi Symphony Orchestra: Beethoven Five - an immersive experience" at bounding box center [269, 103] width 162 height 16
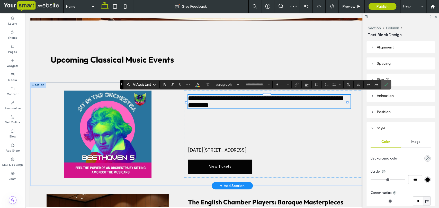
type input "******"
type input "**"
click at [327, 99] on span "**********" at bounding box center [265, 101] width 154 height 13
click at [218, 106] on span "**********" at bounding box center [265, 101] width 154 height 13
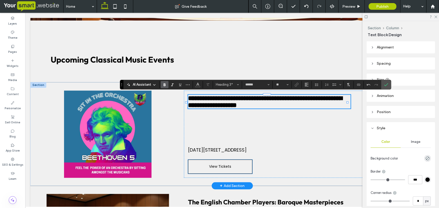
click at [225, 172] on link "View Tickets" at bounding box center [220, 167] width 64 height 14
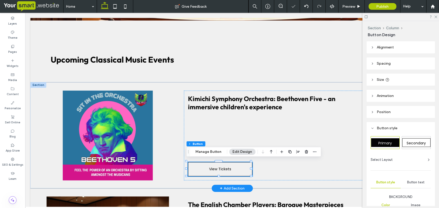
type input "**"
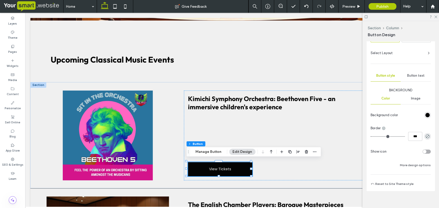
scroll to position [112, 0]
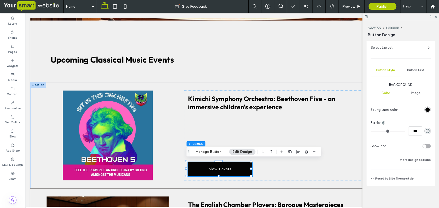
type input "*"
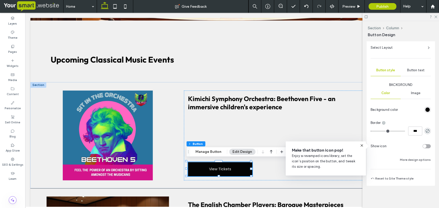
click at [236, 152] on button "Edit Design" at bounding box center [242, 152] width 26 height 6
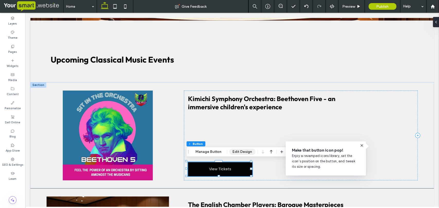
click at [236, 152] on button "Edit Design" at bounding box center [242, 152] width 26 height 6
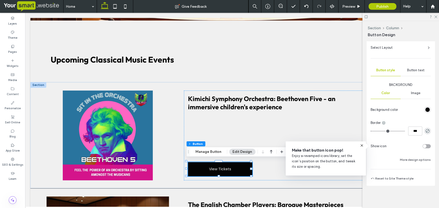
click at [416, 70] on span "Button text" at bounding box center [415, 70] width 17 height 4
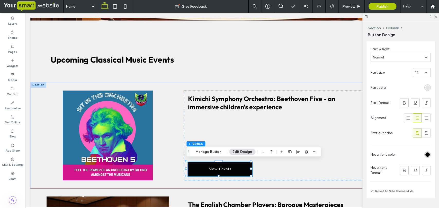
scroll to position [0, 0]
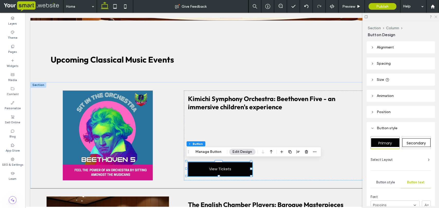
click at [435, 17] on icon at bounding box center [434, 16] width 3 height 3
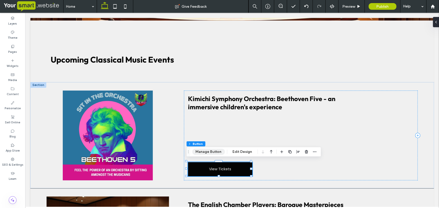
click at [206, 154] on button "Manage Button" at bounding box center [208, 152] width 33 height 6
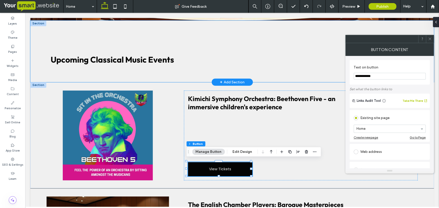
drag, startPoint x: 403, startPoint y: 89, endPoint x: 341, endPoint y: 79, distance: 62.1
type input "**********"
click at [236, 35] on div "Upcoming Classical Music Events" at bounding box center [231, 52] width 403 height 62
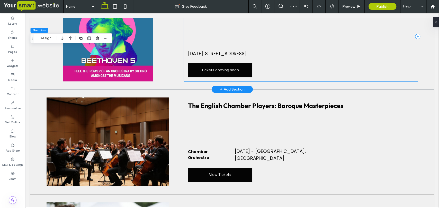
scroll to position [385, 0]
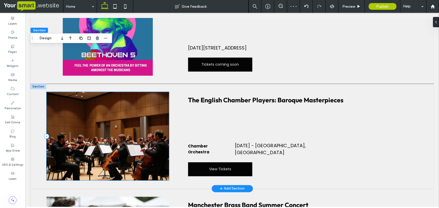
click at [128, 138] on div at bounding box center [107, 136] width 122 height 89
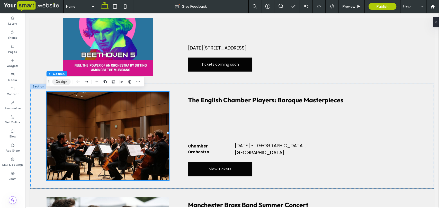
click at [58, 81] on button "Design" at bounding box center [61, 82] width 18 height 6
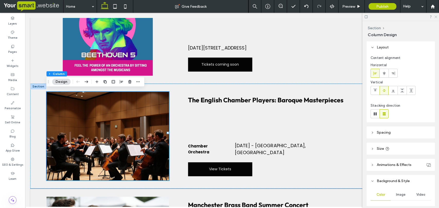
click at [433, 17] on icon at bounding box center [434, 16] width 3 height 3
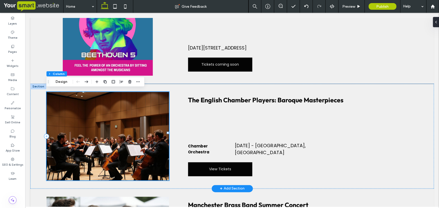
click at [79, 122] on div at bounding box center [107, 136] width 122 height 89
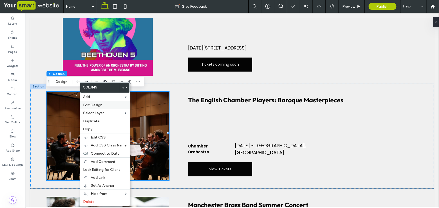
click at [89, 106] on span "Edit Design" at bounding box center [92, 105] width 19 height 4
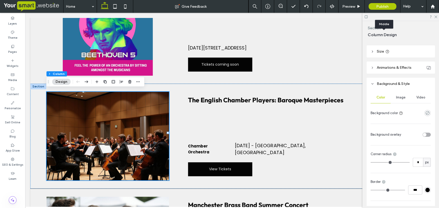
scroll to position [100, 0]
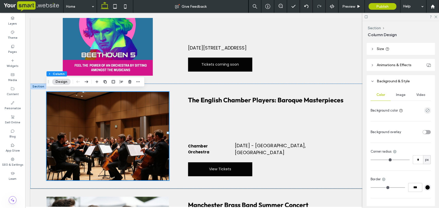
click at [397, 95] on span "Image" at bounding box center [401, 95] width 10 height 4
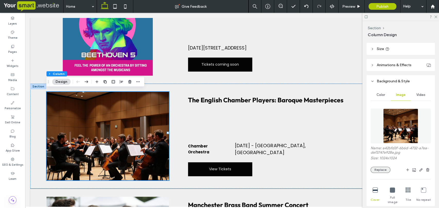
click at [382, 169] on button "Replace" at bounding box center [380, 170] width 20 height 6
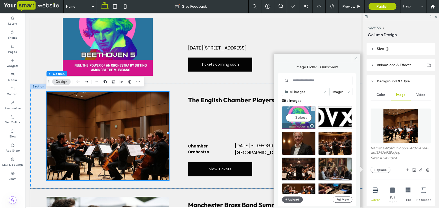
click at [304, 118] on div "Select" at bounding box center [299, 117] width 34 height 23
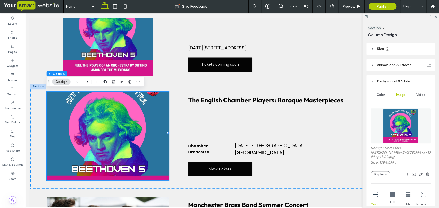
click at [390, 192] on div "Full image" at bounding box center [392, 200] width 15 height 21
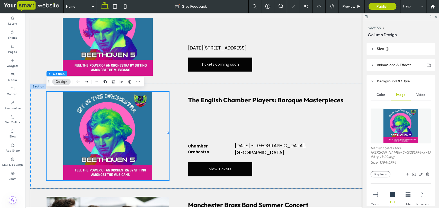
click at [390, 193] on icon at bounding box center [391, 194] width 5 height 5
click at [264, 101] on span "The English Chamber Players: Baroque Masterpieces" at bounding box center [265, 100] width 155 height 8
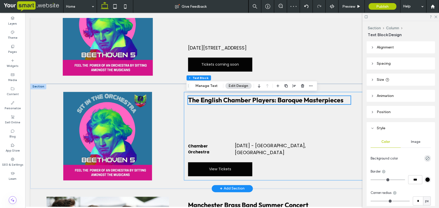
scroll to position [281, 0]
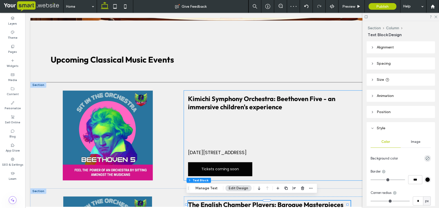
click at [253, 93] on div "Kimichi Symphony Orchestra: Beethoven Five - an immersive children's experience…" at bounding box center [301, 136] width 234 height 90
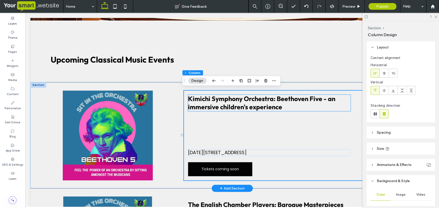
click at [253, 101] on span "Kimichi Symphony Orchestra: Beethoven Five - an immersive children's experience" at bounding box center [261, 103] width 147 height 16
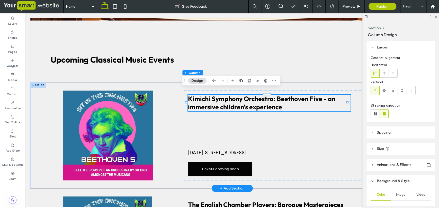
click at [253, 101] on span "Kimichi Symphony Orchestra: Beethoven Five - an immersive children's experience" at bounding box center [261, 103] width 147 height 16
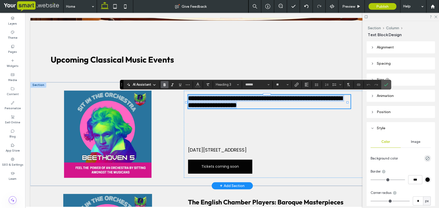
copy span "**********"
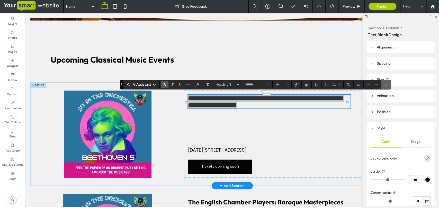
click at [384, 83] on icon "Confirm" at bounding box center [386, 85] width 4 height 4
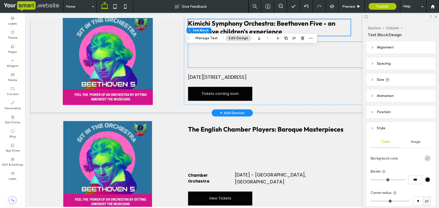
scroll to position [357, 0]
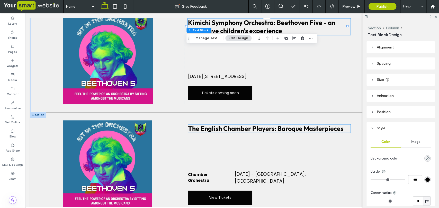
click at [271, 128] on span "The English Chamber Players: Baroque Masterpieces" at bounding box center [265, 129] width 155 height 8
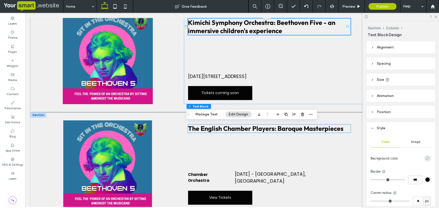
click at [271, 128] on span "The English Chamber Players: Baroque Masterpieces" at bounding box center [265, 129] width 155 height 8
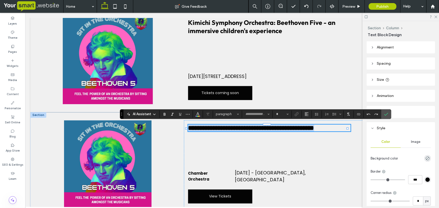
type input "******"
type input "**"
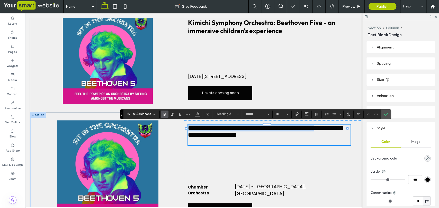
type input "*******"
type input "**"
click at [247, 136] on span "**********" at bounding box center [265, 131] width 154 height 13
type input "******"
type input "**"
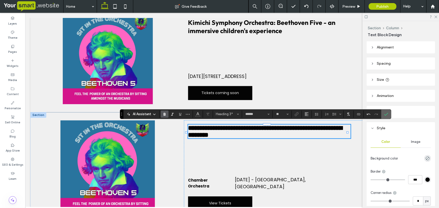
click at [384, 115] on use "Confirm" at bounding box center [386, 114] width 4 height 3
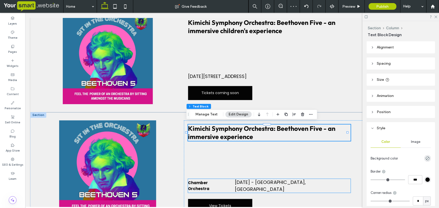
click at [209, 181] on span "Chamber Orchestra" at bounding box center [198, 185] width 21 height 11
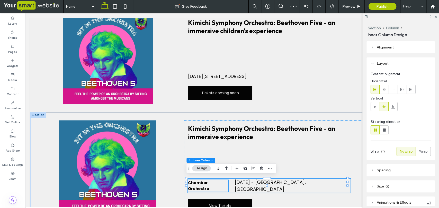
click at [209, 180] on span "Chamber Orchestra" at bounding box center [198, 185] width 21 height 11
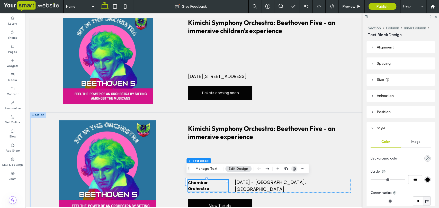
click at [292, 167] on icon "button" at bounding box center [294, 169] width 4 height 4
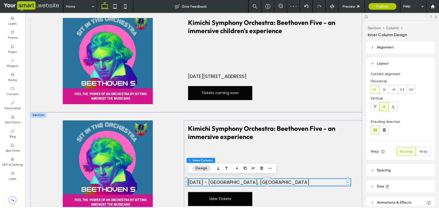
click at [215, 181] on span "[DATE] - [GEOGRAPHIC_DATA], [GEOGRAPHIC_DATA]" at bounding box center [248, 182] width 121 height 6
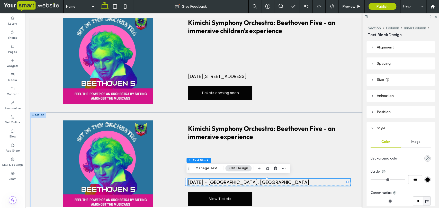
click at [273, 181] on div "[DATE] - [GEOGRAPHIC_DATA], [GEOGRAPHIC_DATA]" at bounding box center [269, 182] width 162 height 7
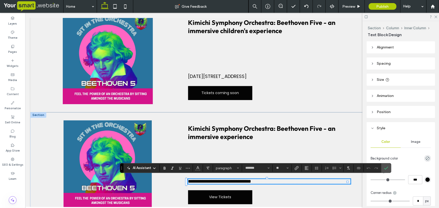
click at [273, 181] on p "**********" at bounding box center [269, 181] width 162 height 5
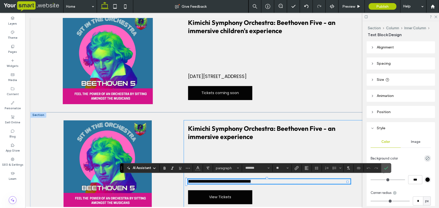
drag, startPoint x: 273, startPoint y: 181, endPoint x: 183, endPoint y: 182, distance: 89.9
click at [184, 182] on div "**********" at bounding box center [301, 164] width 234 height 88
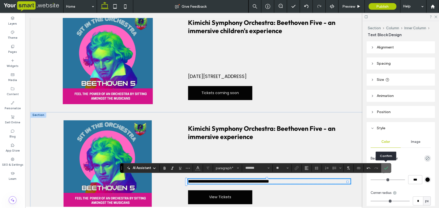
click at [386, 169] on icon "Confirm" at bounding box center [386, 168] width 4 height 4
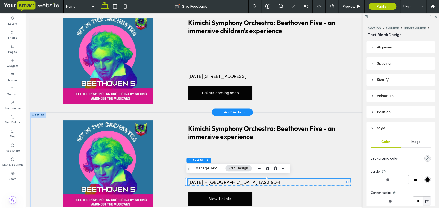
click at [246, 76] on span "[DATE][STREET_ADDRESS]" at bounding box center [217, 76] width 59 height 6
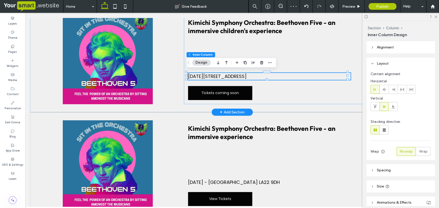
click at [246, 75] on span "[DATE][STREET_ADDRESS]" at bounding box center [217, 76] width 59 height 6
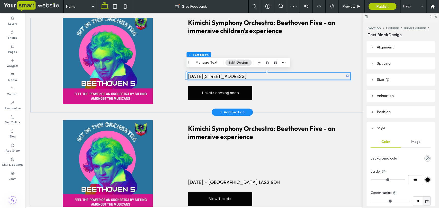
click at [246, 75] on span "[DATE][STREET_ADDRESS]" at bounding box center [217, 76] width 59 height 6
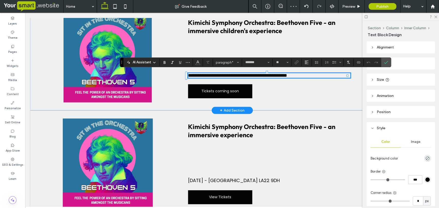
click at [287, 75] on span "**********" at bounding box center [237, 75] width 99 height 5
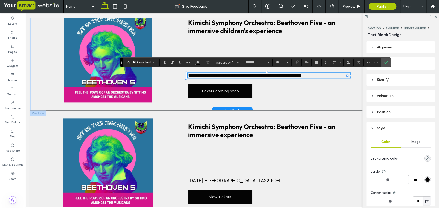
click at [280, 183] on span "[DATE] - [GEOGRAPHIC_DATA] LA22 9DH" at bounding box center [234, 181] width 92 height 6
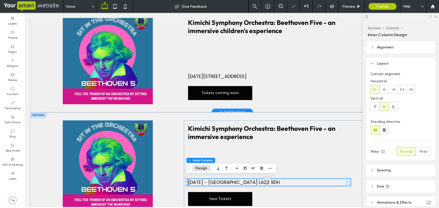
click at [277, 180] on span "[DATE] - [GEOGRAPHIC_DATA] LA22 9DH" at bounding box center [234, 182] width 92 height 6
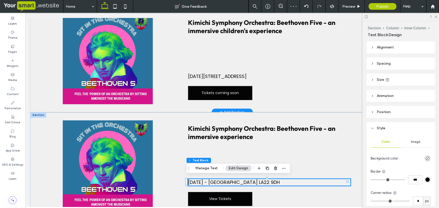
click at [277, 180] on span "[DATE] - [GEOGRAPHIC_DATA] LA22 9DH" at bounding box center [234, 182] width 92 height 6
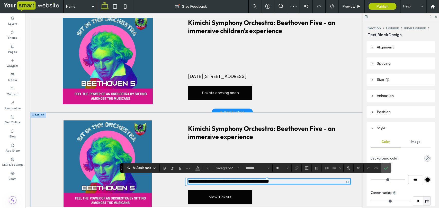
click at [269, 180] on span "**********" at bounding box center [228, 181] width 81 height 5
click at [246, 75] on span "[DATE][STREET_ADDRESS]" at bounding box center [217, 76] width 59 height 6
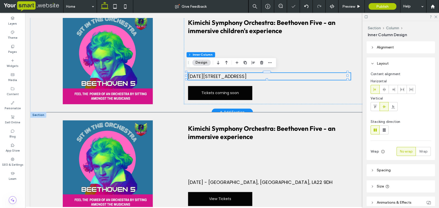
click at [246, 75] on span "[DATE][STREET_ADDRESS]" at bounding box center [217, 76] width 59 height 6
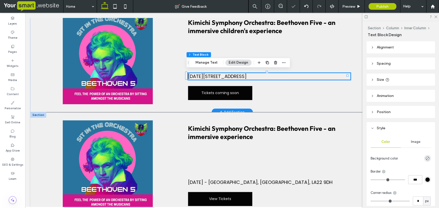
click at [246, 74] on span "[DATE][STREET_ADDRESS]" at bounding box center [217, 76] width 59 height 6
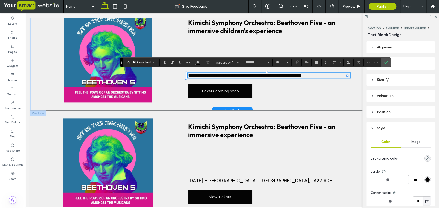
click at [301, 74] on span "**********" at bounding box center [244, 75] width 113 height 5
click at [387, 61] on use "Confirm" at bounding box center [386, 62] width 4 height 3
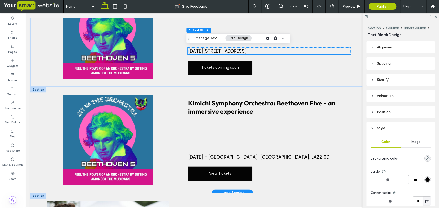
scroll to position [376, 0]
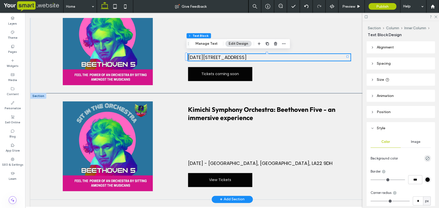
click at [38, 96] on div at bounding box center [38, 96] width 16 height 6
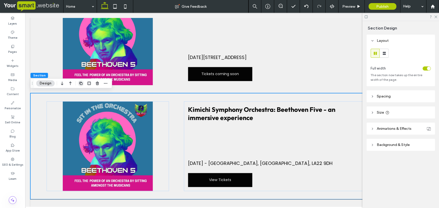
click at [80, 83] on icon "button" at bounding box center [81, 83] width 4 height 4
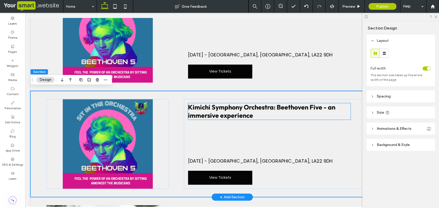
scroll to position [485, 0]
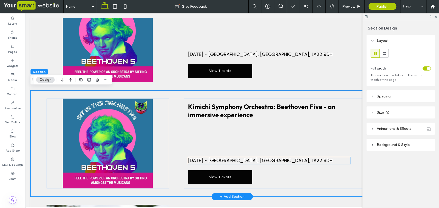
click at [264, 158] on span "[DATE] - [GEOGRAPHIC_DATA], [GEOGRAPHIC_DATA], LA22 9DH" at bounding box center [260, 160] width 144 height 6
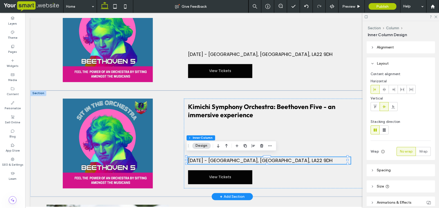
click at [264, 160] on span "[DATE] - [GEOGRAPHIC_DATA], [GEOGRAPHIC_DATA], LA22 9DH" at bounding box center [260, 160] width 144 height 6
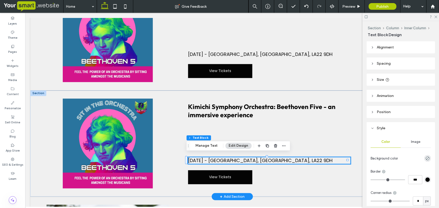
click at [264, 160] on span "[DATE] - [GEOGRAPHIC_DATA], [GEOGRAPHIC_DATA], LA22 9DH" at bounding box center [260, 160] width 144 height 6
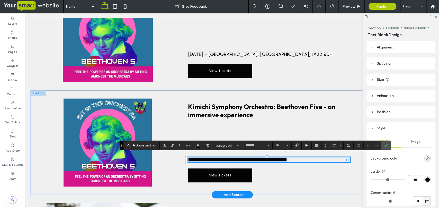
click at [277, 158] on span "**********" at bounding box center [237, 159] width 99 height 5
click at [253, 159] on span "**********" at bounding box center [246, 159] width 117 height 5
click at [301, 159] on span "**********" at bounding box center [260, 159] width 144 height 5
click at [217, 162] on span "**********" at bounding box center [259, 159] width 142 height 5
drag, startPoint x: 229, startPoint y: 165, endPoint x: 215, endPoint y: 165, distance: 14.4
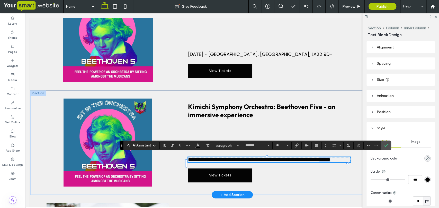
click at [215, 162] on span "**********" at bounding box center [259, 159] width 142 height 5
click at [387, 145] on label "Confirm" at bounding box center [386, 145] width 8 height 9
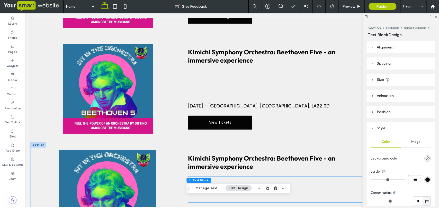
scroll to position [433, 0]
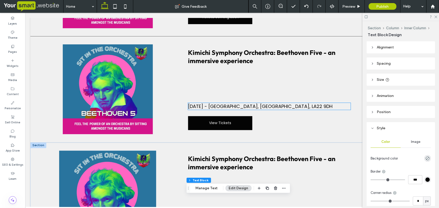
click at [198, 104] on span "[DATE] - [GEOGRAPHIC_DATA], [GEOGRAPHIC_DATA], LA22 9DH" at bounding box center [260, 106] width 144 height 6
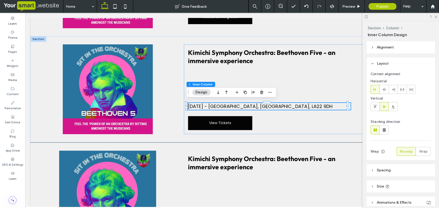
click at [201, 104] on span "[DATE] - [GEOGRAPHIC_DATA], [GEOGRAPHIC_DATA], LA22 9DH" at bounding box center [260, 106] width 144 height 6
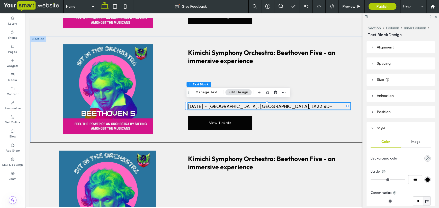
click at [203, 104] on span "[DATE] - [GEOGRAPHIC_DATA], [GEOGRAPHIC_DATA], LA22 9DH" at bounding box center [260, 106] width 144 height 6
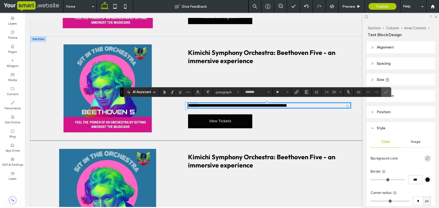
drag, startPoint x: 203, startPoint y: 104, endPoint x: 189, endPoint y: 105, distance: 13.9
click at [189, 105] on span "**********" at bounding box center [237, 105] width 99 height 5
click at [250, 103] on span "**********" at bounding box center [239, 105] width 103 height 5
click at [213, 104] on span "**********" at bounding box center [239, 105] width 103 height 5
click at [251, 104] on span "**********" at bounding box center [239, 105] width 103 height 5
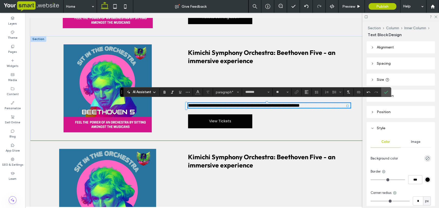
click at [293, 104] on span "**********" at bounding box center [243, 105] width 111 height 5
click at [269, 104] on span "**********" at bounding box center [250, 105] width 124 height 5
click at [203, 108] on span "**********" at bounding box center [267, 105] width 158 height 5
click at [286, 104] on span "**********" at bounding box center [261, 105] width 146 height 5
click at [383, 92] on label "Confirm" at bounding box center [386, 92] width 8 height 9
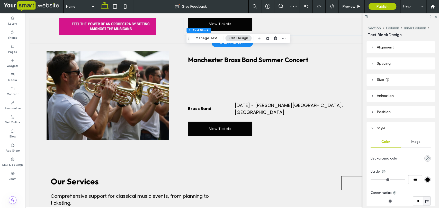
scroll to position [658, 0]
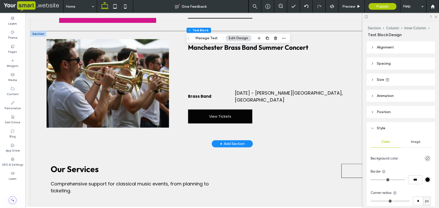
click at [37, 37] on div at bounding box center [38, 34] width 16 height 6
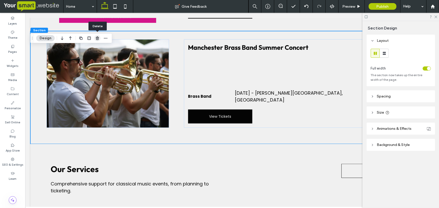
click at [97, 39] on use "button" at bounding box center [97, 37] width 3 height 3
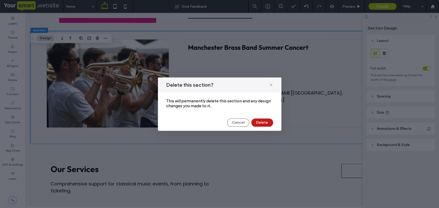
click at [261, 122] on button "Delete" at bounding box center [262, 123] width 22 height 8
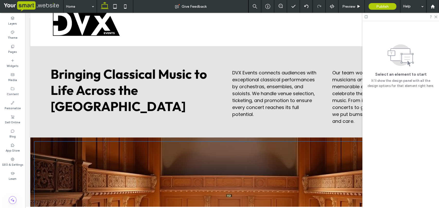
scroll to position [0, 0]
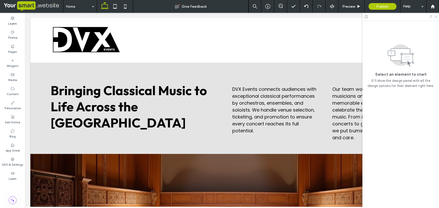
click at [436, 16] on icon at bounding box center [434, 16] width 3 height 3
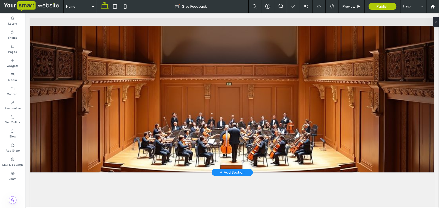
scroll to position [119, 0]
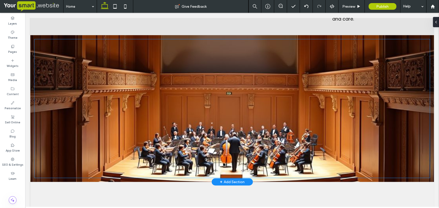
click at [140, 67] on div at bounding box center [231, 108] width 395 height 139
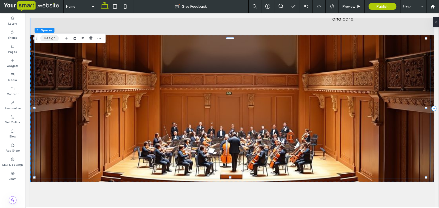
click at [47, 40] on button "Design" at bounding box center [49, 38] width 18 height 6
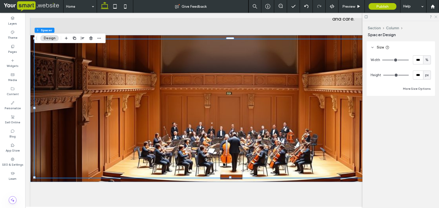
click at [436, 17] on icon at bounding box center [434, 16] width 3 height 3
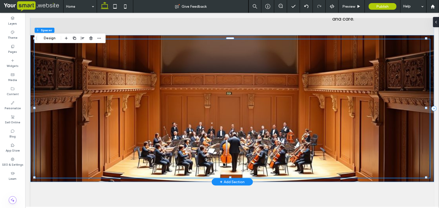
click at [32, 105] on div at bounding box center [231, 108] width 403 height 147
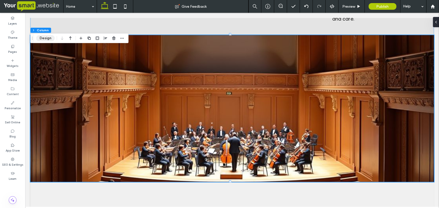
click at [45, 39] on button "Design" at bounding box center [45, 38] width 18 height 6
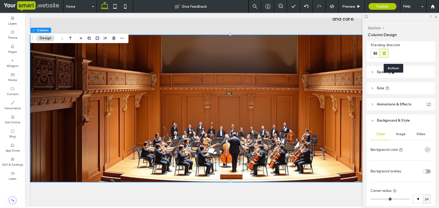
scroll to position [71, 0]
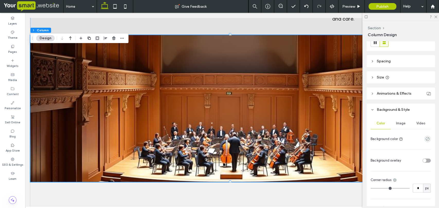
click at [399, 120] on div "Image" at bounding box center [400, 123] width 20 height 11
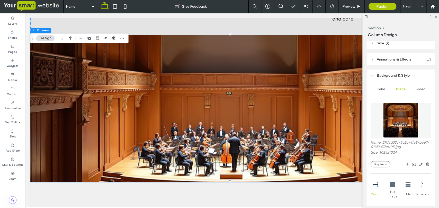
scroll to position [109, 0]
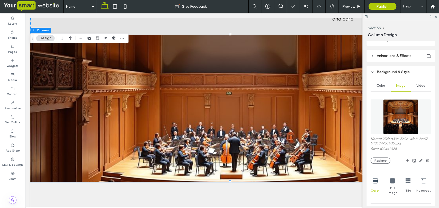
click at [374, 180] on icon at bounding box center [374, 181] width 5 height 5
click at [405, 181] on icon at bounding box center [407, 181] width 5 height 5
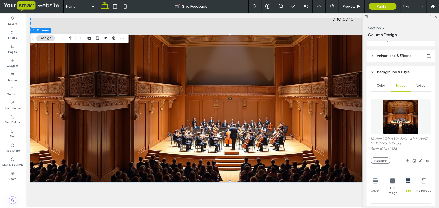
click at [390, 181] on icon at bounding box center [391, 181] width 5 height 5
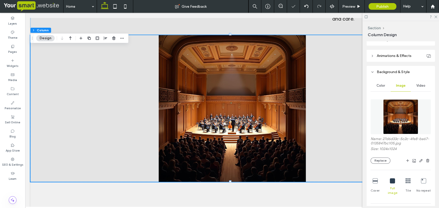
click at [375, 181] on icon at bounding box center [374, 181] width 5 height 5
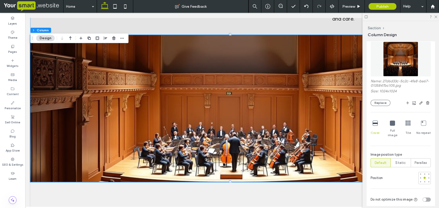
scroll to position [162, 0]
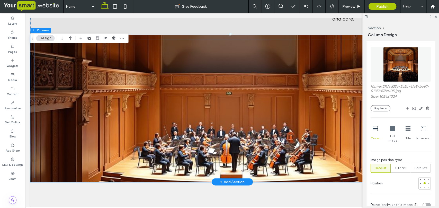
click at [256, 144] on div at bounding box center [231, 108] width 395 height 139
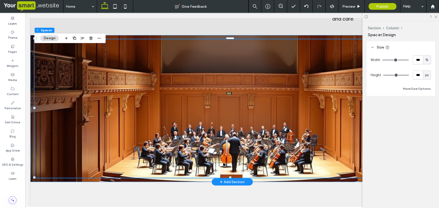
click at [31, 95] on div at bounding box center [231, 108] width 403 height 147
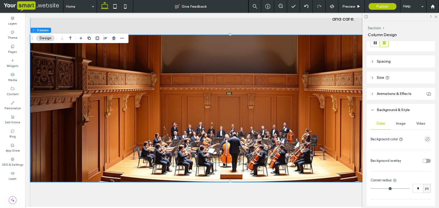
scroll to position [76, 0]
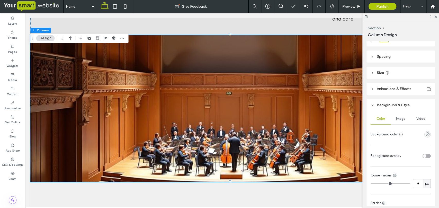
click at [399, 118] on span "Image" at bounding box center [401, 119] width 10 height 4
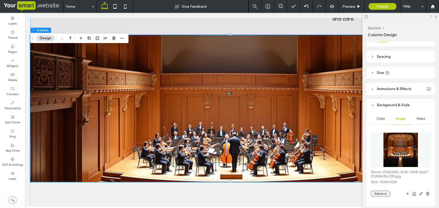
click at [378, 193] on button "Replace" at bounding box center [380, 194] width 20 height 6
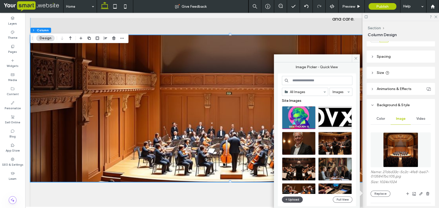
click at [290, 200] on button "Upload" at bounding box center [292, 200] width 21 height 6
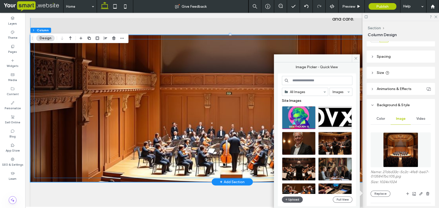
click at [137, 99] on div at bounding box center [231, 108] width 395 height 139
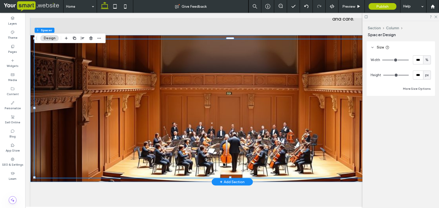
click at [32, 69] on div at bounding box center [231, 108] width 403 height 147
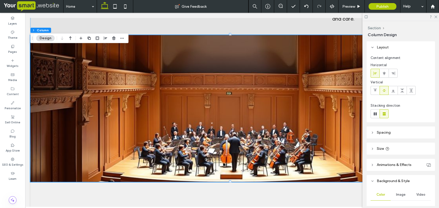
scroll to position [132, 0]
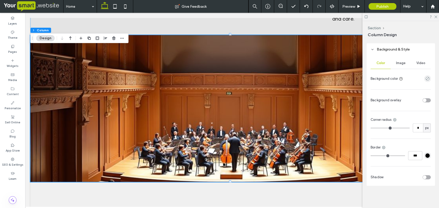
click at [399, 61] on span "Image" at bounding box center [401, 63] width 10 height 4
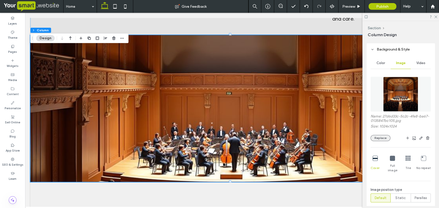
click at [380, 137] on button "Replace" at bounding box center [380, 138] width 20 height 6
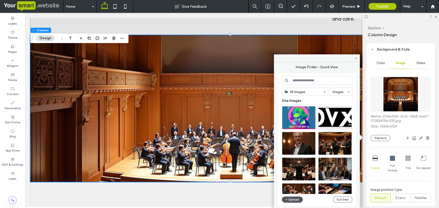
click at [288, 200] on span "button" at bounding box center [287, 200] width 4 height 6
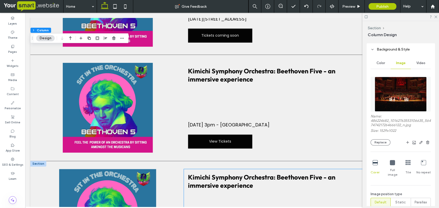
scroll to position [399, 0]
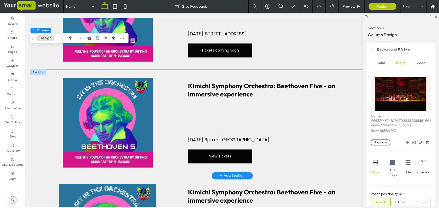
click at [41, 71] on div at bounding box center [38, 73] width 16 height 6
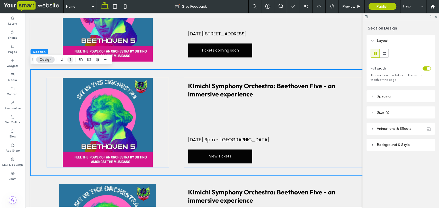
click at [68, 59] on icon "button" at bounding box center [70, 59] width 6 height 9
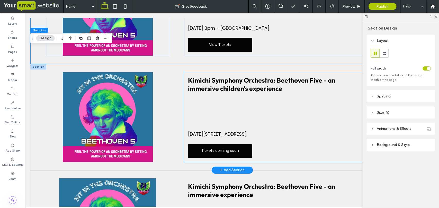
scroll to position [406, 0]
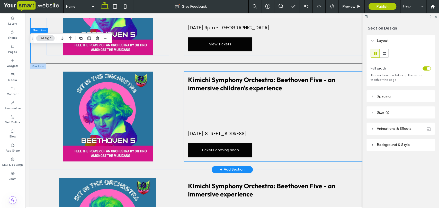
click at [210, 144] on div "Kimichi Symphony Orchestra: Beethoven Five - an immersive children's experience…" at bounding box center [301, 117] width 234 height 90
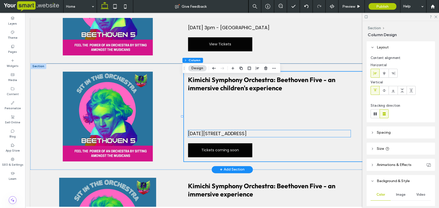
click at [206, 137] on span "[DATE][STREET_ADDRESS]" at bounding box center [217, 134] width 59 height 6
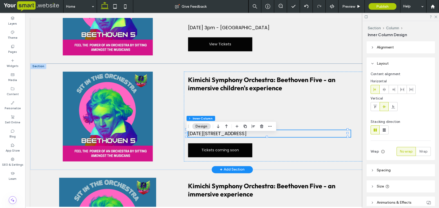
click at [207, 137] on span "[DATE][STREET_ADDRESS]" at bounding box center [217, 134] width 59 height 6
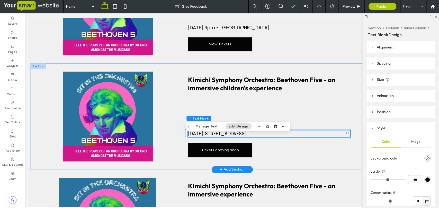
click at [212, 137] on span "[DATE][STREET_ADDRESS]" at bounding box center [217, 134] width 59 height 6
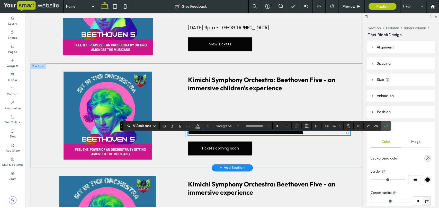
type input "*******"
type input "**"
click at [206, 135] on span "**********" at bounding box center [245, 133] width 115 height 5
click at [250, 135] on span "**********" at bounding box center [243, 133] width 111 height 5
click at [238, 135] on span "**********" at bounding box center [243, 133] width 111 height 5
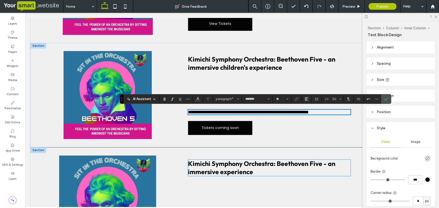
scroll to position [472, 0]
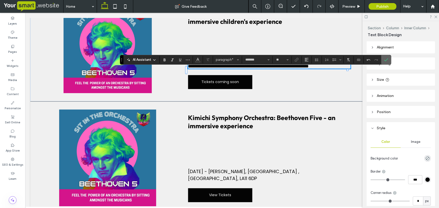
click at [384, 60] on icon "Confirm" at bounding box center [386, 60] width 4 height 4
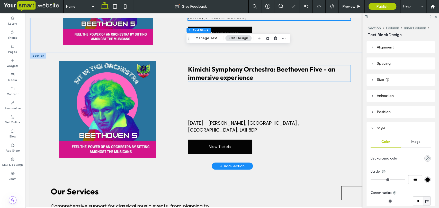
scroll to position [534, 0]
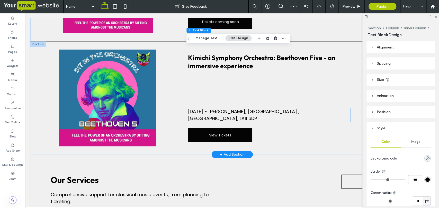
click at [251, 122] on span "[DATE] - [PERSON_NAME], [GEOGRAPHIC_DATA] , [GEOGRAPHIC_DATA], LA11 6DP" at bounding box center [243, 114] width 111 height 13
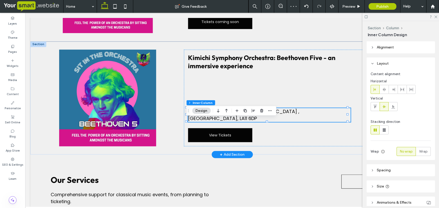
click at [245, 122] on span "[DATE] - [PERSON_NAME], [GEOGRAPHIC_DATA] , [GEOGRAPHIC_DATA], LA11 6DP" at bounding box center [243, 114] width 111 height 13
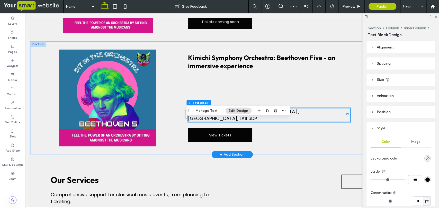
click at [245, 122] on span "[DATE] - [PERSON_NAME], [GEOGRAPHIC_DATA] , [GEOGRAPHIC_DATA], LA11 6DP" at bounding box center [243, 114] width 111 height 13
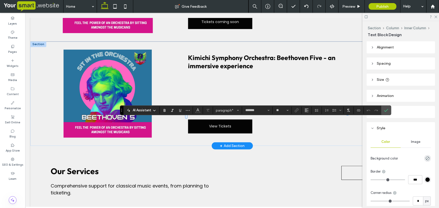
click at [235, 113] on span "**********" at bounding box center [259, 110] width 142 height 5
click at [385, 111] on use "Confirm" at bounding box center [386, 110] width 4 height 3
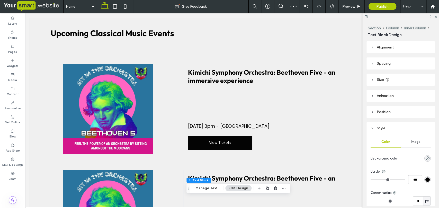
scroll to position [306, 0]
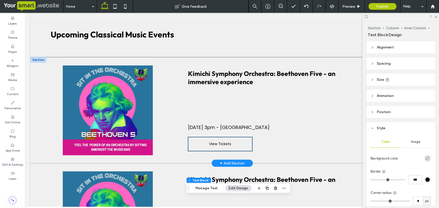
click at [226, 147] on span "View Tickets" at bounding box center [220, 144] width 22 height 5
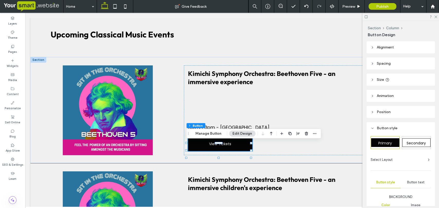
click at [411, 184] on span "Button text" at bounding box center [415, 183] width 17 height 4
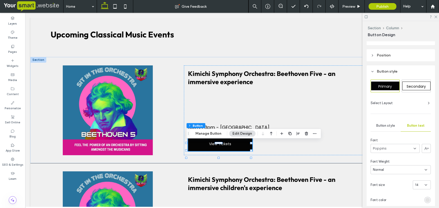
scroll to position [67, 0]
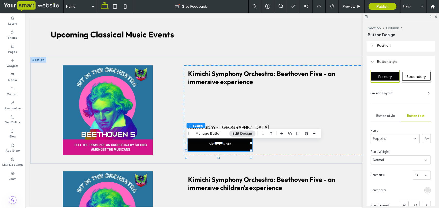
click at [382, 113] on div "Button style" at bounding box center [385, 115] width 30 height 11
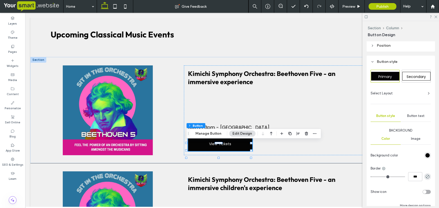
scroll to position [0, 0]
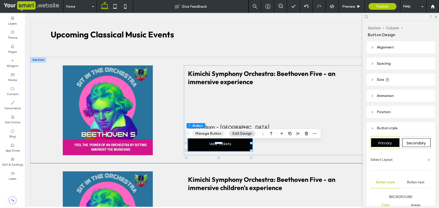
click at [212, 135] on button "Manage Button" at bounding box center [208, 134] width 33 height 6
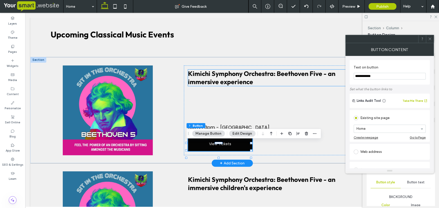
drag, startPoint x: 405, startPoint y: 89, endPoint x: 333, endPoint y: 83, distance: 71.7
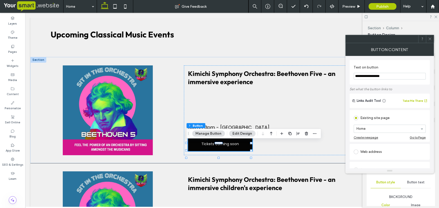
type input "**********"
click at [429, 40] on icon at bounding box center [429, 39] width 4 height 4
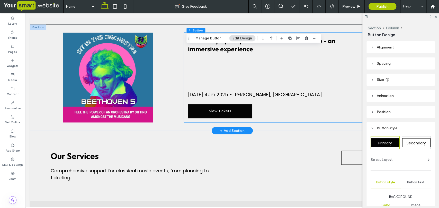
scroll to position [553, 0]
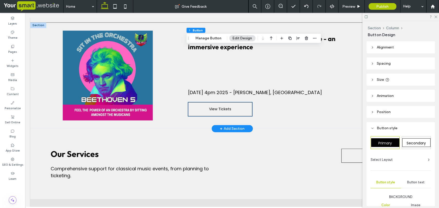
click at [218, 112] on span "View Tickets" at bounding box center [220, 109] width 22 height 5
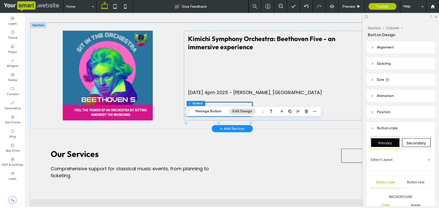
type input "**"
click at [207, 112] on button "Manage Button" at bounding box center [208, 111] width 33 height 6
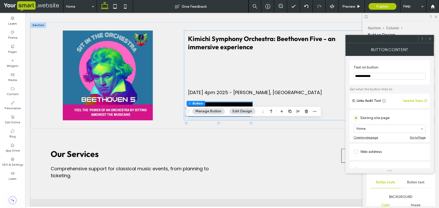
click at [362, 76] on input "**********" at bounding box center [389, 76] width 72 height 7
type input "**********"
click at [431, 40] on icon at bounding box center [429, 39] width 4 height 4
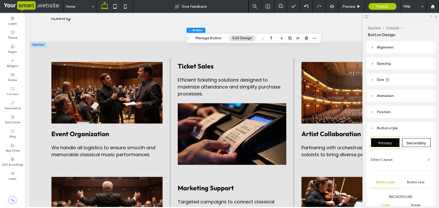
scroll to position [710, 0]
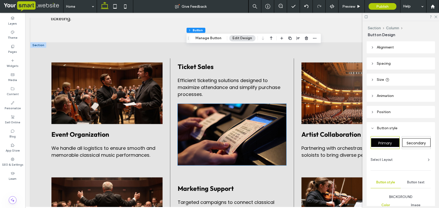
click at [228, 154] on img at bounding box center [232, 135] width 108 height 62
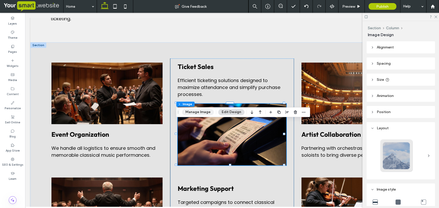
click at [203, 113] on button "Manage Image" at bounding box center [198, 112] width 32 height 6
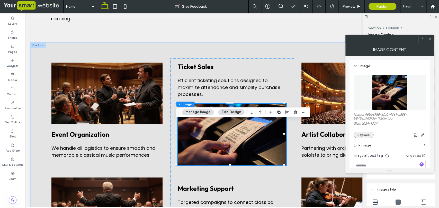
click at [362, 136] on button "Replace" at bounding box center [363, 135] width 20 height 6
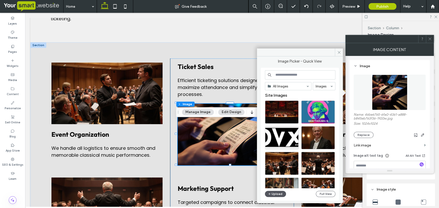
click at [276, 194] on button "Upload" at bounding box center [275, 194] width 21 height 6
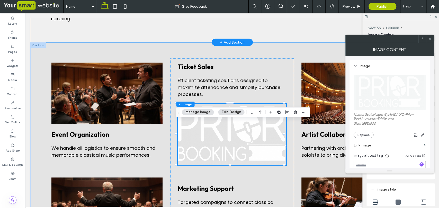
click at [298, 43] on div "Our Services Comprehensive support for classical music events, from planning to…" at bounding box center [231, 7] width 403 height 71
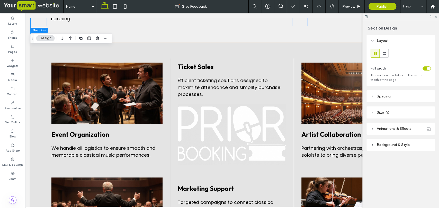
click at [434, 18] on icon at bounding box center [434, 16] width 3 height 3
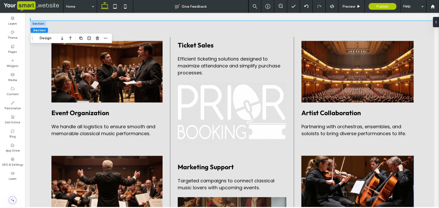
scroll to position [729, 0]
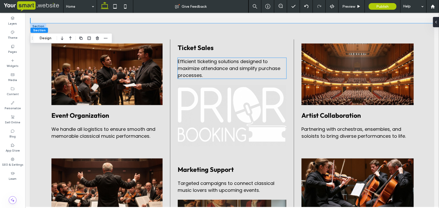
click at [223, 79] on span "Efficient ticketing solutions designed to maximize attendance and simplify purc…" at bounding box center [229, 68] width 103 height 20
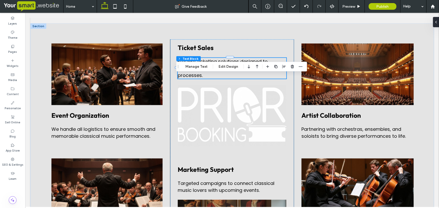
click at [211, 79] on p "Efficient ticketing solutions designed to maximize attendance and simplify purc…" at bounding box center [232, 68] width 108 height 21
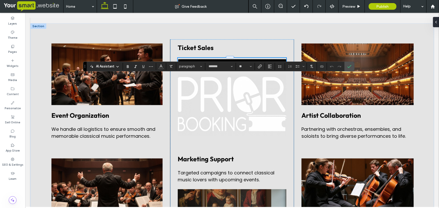
click at [211, 68] on p "**********" at bounding box center [232, 63] width 108 height 10
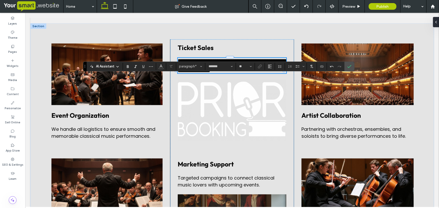
click at [196, 73] on span "**********" at bounding box center [232, 65] width 108 height 15
click at [349, 66] on use "Confirm" at bounding box center [349, 66] width 4 height 3
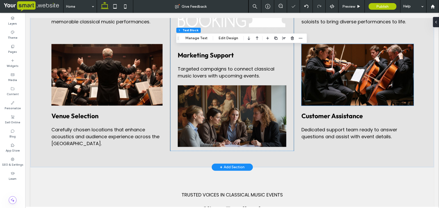
scroll to position [848, 0]
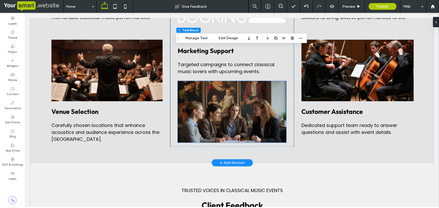
click at [232, 138] on img at bounding box center [232, 112] width 108 height 62
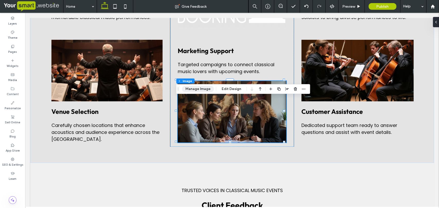
click at [201, 90] on button "Manage Image" at bounding box center [198, 89] width 32 height 6
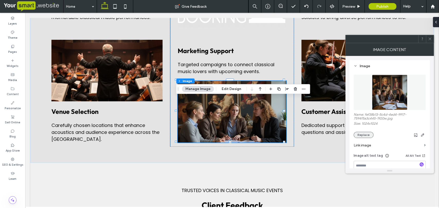
click at [364, 135] on button "Replace" at bounding box center [363, 135] width 20 height 6
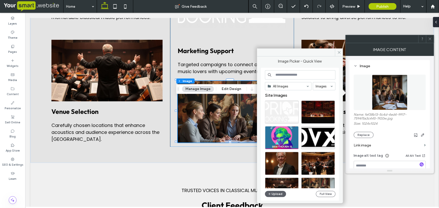
click at [289, 75] on input at bounding box center [300, 74] width 70 height 9
type input "*********"
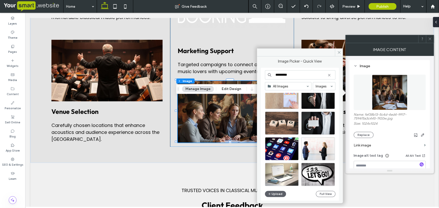
scroll to position [76, 0]
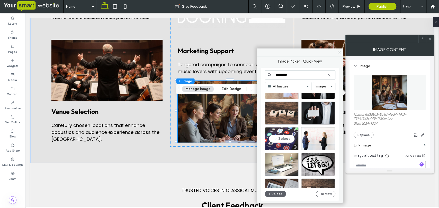
click at [283, 142] on div "Select" at bounding box center [282, 138] width 34 height 23
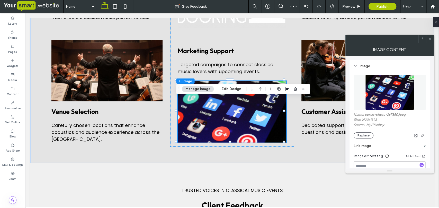
click at [429, 42] on span at bounding box center [429, 39] width 4 height 8
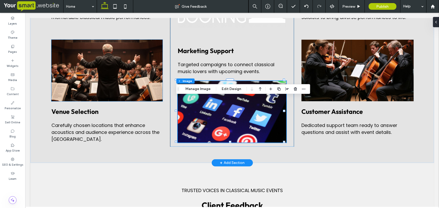
click at [101, 98] on img at bounding box center [106, 71] width 111 height 62
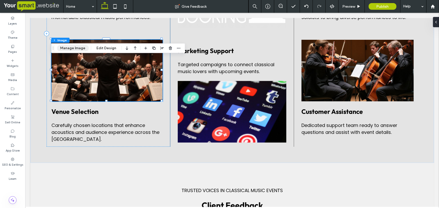
click at [76, 48] on button "Manage Image" at bounding box center [73, 48] width 32 height 6
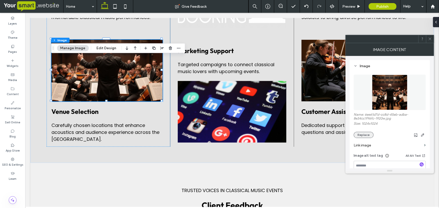
click at [358, 134] on button "Replace" at bounding box center [363, 135] width 20 height 6
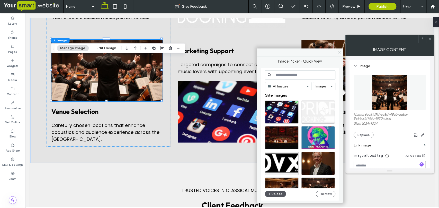
click at [278, 194] on button "Upload" at bounding box center [275, 194] width 21 height 6
click at [337, 53] on icon at bounding box center [339, 53] width 4 height 4
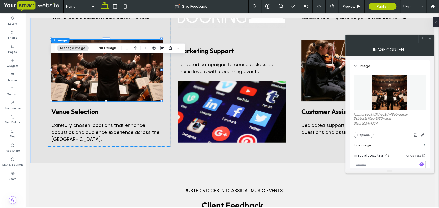
click at [431, 39] on icon at bounding box center [429, 39] width 4 height 4
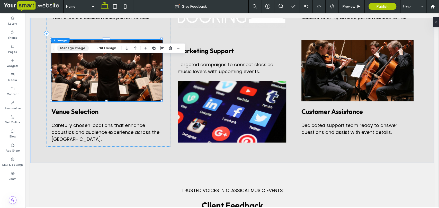
click at [66, 48] on button "Manage Image" at bounding box center [73, 48] width 32 height 6
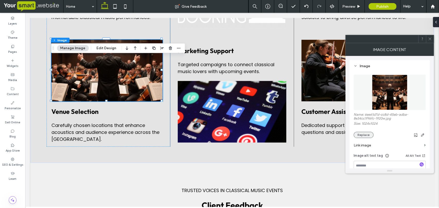
click at [364, 135] on button "Replace" at bounding box center [363, 135] width 20 height 6
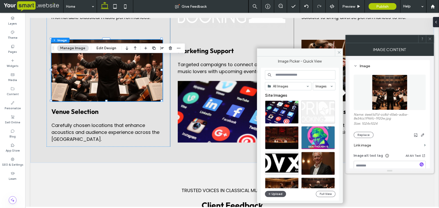
click at [271, 194] on button "Upload" at bounding box center [275, 194] width 21 height 6
click at [282, 72] on input at bounding box center [300, 74] width 70 height 9
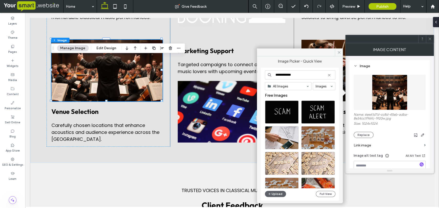
type input "**********"
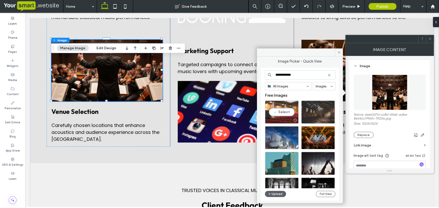
click at [284, 118] on div at bounding box center [281, 120] width 33 height 6
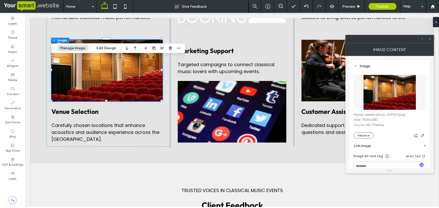
click at [430, 39] on icon at bounding box center [429, 39] width 4 height 4
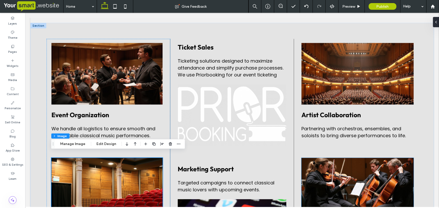
scroll to position [724, 0]
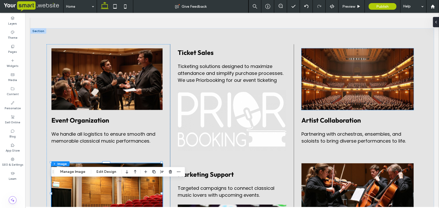
click at [358, 97] on img at bounding box center [357, 80] width 112 height 62
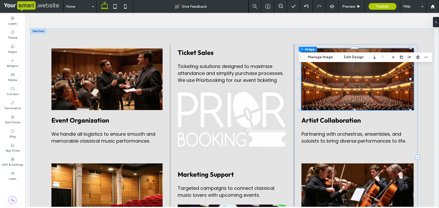
click at [319, 60] on div "Section Column Image Manage Image Edit Design" at bounding box center [365, 57] width 134 height 10
click at [319, 58] on button "Manage Image" at bounding box center [320, 57] width 32 height 6
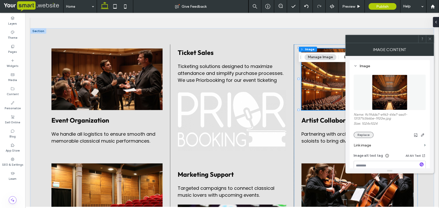
click at [358, 136] on button "Replace" at bounding box center [363, 135] width 20 height 6
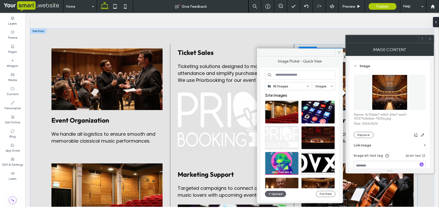
click at [294, 76] on input at bounding box center [300, 74] width 70 height 9
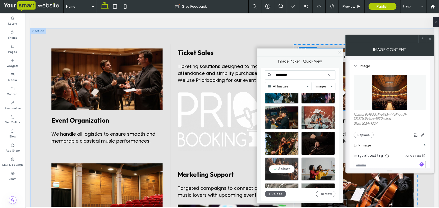
scroll to position [557, 0]
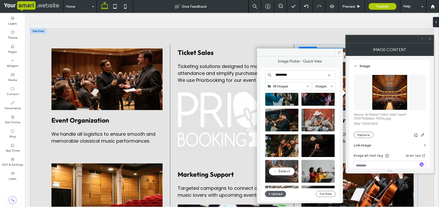
type input "*********"
click at [281, 169] on div "Select" at bounding box center [282, 171] width 34 height 23
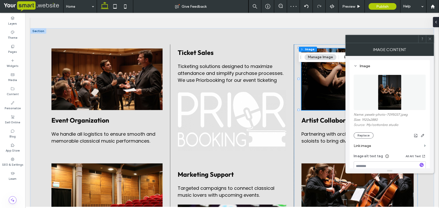
click at [429, 40] on icon at bounding box center [429, 39] width 4 height 4
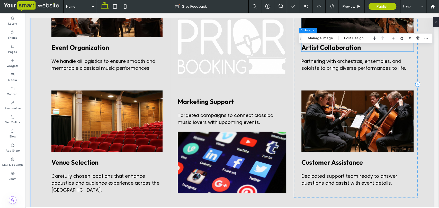
scroll to position [815, 0]
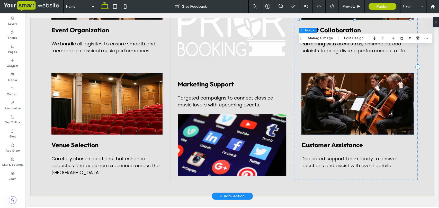
click at [361, 121] on img at bounding box center [357, 104] width 112 height 62
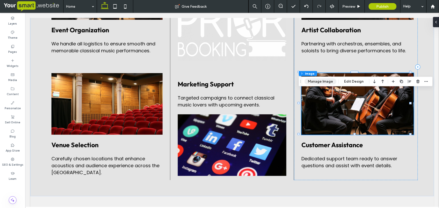
click at [322, 81] on button "Manage Image" at bounding box center [320, 82] width 32 height 6
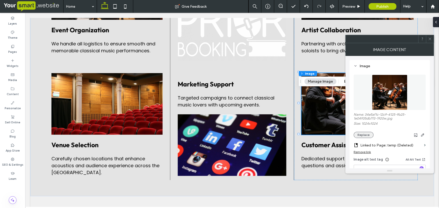
click at [368, 134] on button "Replace" at bounding box center [363, 135] width 20 height 6
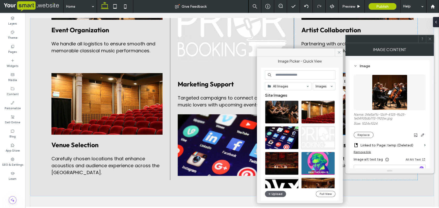
click at [308, 73] on input at bounding box center [300, 74] width 70 height 9
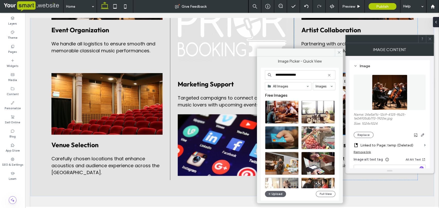
type input "**********"
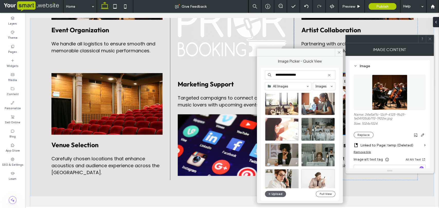
scroll to position [0, 0]
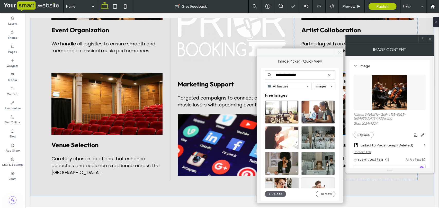
click at [337, 52] on icon at bounding box center [339, 53] width 4 height 4
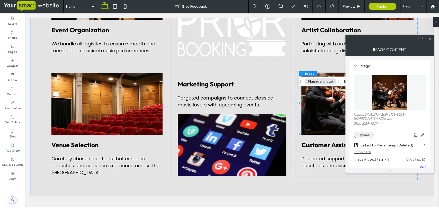
click at [365, 133] on button "Replace" at bounding box center [363, 135] width 20 height 6
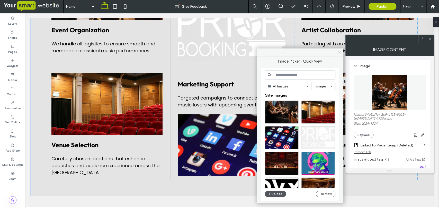
click at [271, 194] on button "Upload" at bounding box center [275, 194] width 21 height 6
click at [273, 194] on button "Upload" at bounding box center [275, 194] width 21 height 6
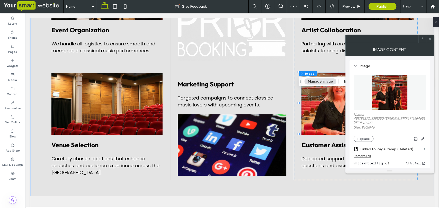
click at [428, 37] on icon at bounding box center [429, 39] width 4 height 4
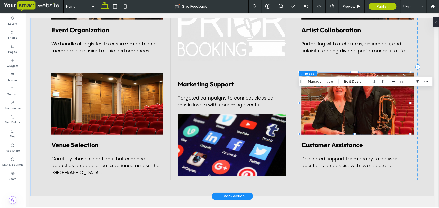
click at [373, 108] on img at bounding box center [357, 104] width 112 height 62
click at [347, 82] on button "Edit Design" at bounding box center [353, 82] width 26 height 6
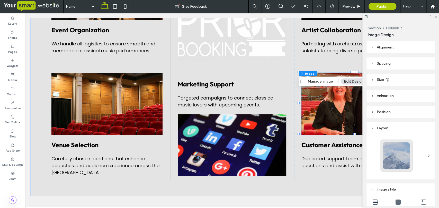
click at [435, 18] on icon at bounding box center [434, 16] width 3 height 3
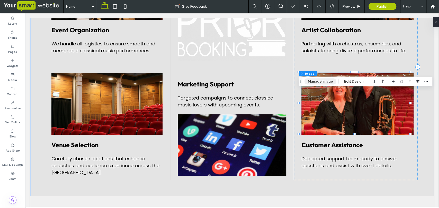
click at [325, 82] on button "Manage Image" at bounding box center [320, 82] width 32 height 6
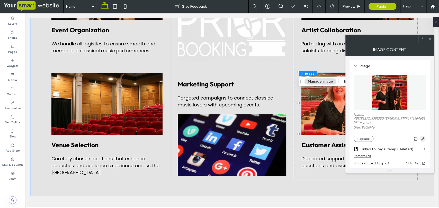
click at [423, 140] on use "button" at bounding box center [422, 138] width 3 height 3
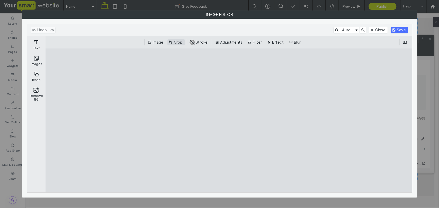
click at [180, 43] on button "Crop" at bounding box center [175, 42] width 17 height 6
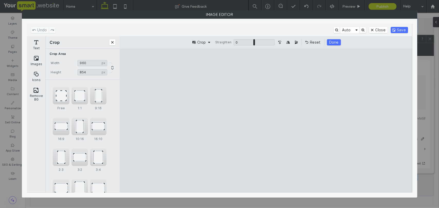
drag, startPoint x: 319, startPoint y: 64, endPoint x: 320, endPoint y: 75, distance: 11.1
click at [265, 120] on cesdk-canvas "Editor canvas" at bounding box center [265, 120] width 0 height 0
type input "***"
drag, startPoint x: 327, startPoint y: 183, endPoint x: 333, endPoint y: 159, distance: 25.7
click at [265, 120] on cesdk-canvas "Editor canvas" at bounding box center [265, 120] width 0 height 0
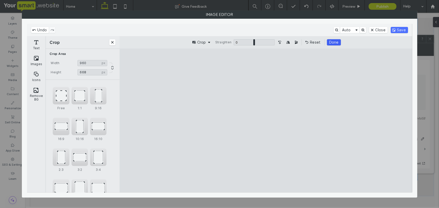
click at [336, 40] on button "Done" at bounding box center [334, 42] width 14 height 6
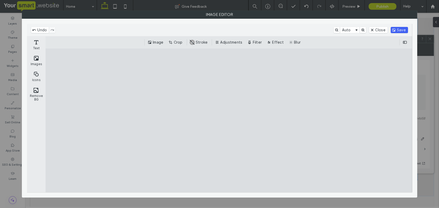
click at [394, 31] on button "Save" at bounding box center [398, 30] width 17 height 6
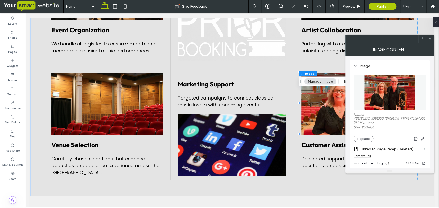
click at [429, 40] on icon at bounding box center [429, 39] width 4 height 4
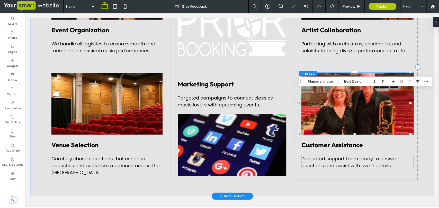
click at [344, 169] on span "Dedicated support team ready to answer questions and assist with event details." at bounding box center [349, 162] width 96 height 13
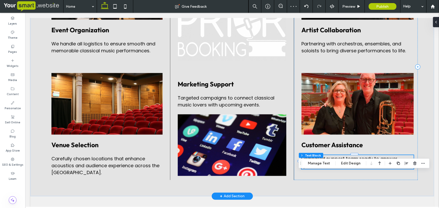
click at [331, 169] on span "Dedicated support team ready to answer questions and assist with event details." at bounding box center [349, 162] width 96 height 13
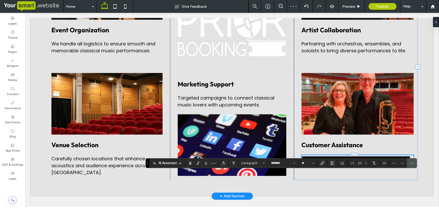
click at [356, 165] on span "**********" at bounding box center [355, 161] width 108 height 10
click at [412, 164] on icon "Confirm" at bounding box center [411, 163] width 4 height 4
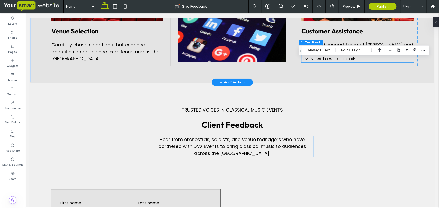
scroll to position [929, 0]
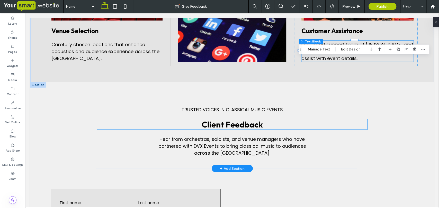
click at [314, 130] on h2 "Client Feedback" at bounding box center [232, 124] width 270 height 10
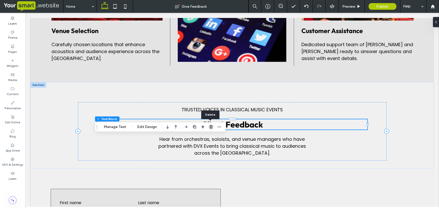
click at [209, 127] on use "button" at bounding box center [210, 126] width 3 height 3
click at [208, 113] on span "Trusted voices in classical music events" at bounding box center [231, 110] width 101 height 6
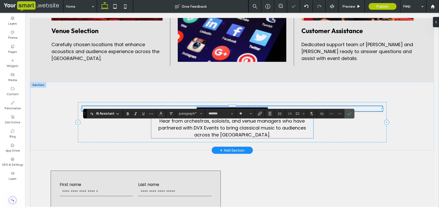
click at [218, 138] on span "Hear from orchestras, soloists, and venue managers who have partnered with DVX …" at bounding box center [231, 128] width 147 height 20
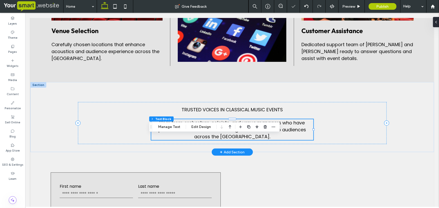
click at [165, 140] on span "Hear from orchestras, soloists, and venue managers who have partnered with DVX …" at bounding box center [231, 130] width 147 height 20
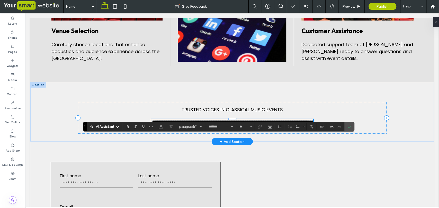
click at [268, 129] on span "**********" at bounding box center [233, 125] width 162 height 10
click at [248, 130] on p "**********" at bounding box center [232, 124] width 162 height 10
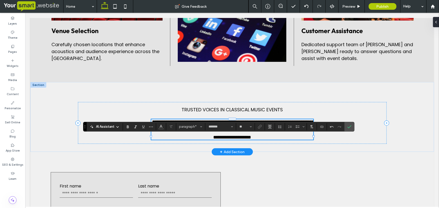
click at [222, 140] on span "**********" at bounding box center [232, 137] width 38 height 5
click at [349, 127] on use "Confirm" at bounding box center [349, 126] width 4 height 3
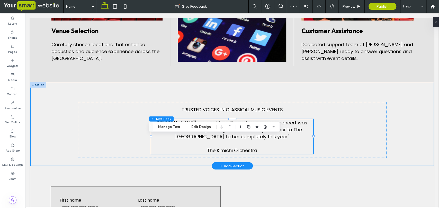
click at [402, 151] on div "Trusted voices in classical music events 'Sarah's support in selling out our su…" at bounding box center [231, 124] width 403 height 84
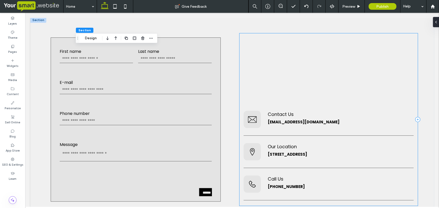
scroll to position [1081, 0]
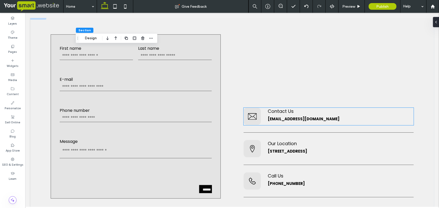
click at [294, 122] on span "[EMAIL_ADDRESS][DOMAIN_NAME]" at bounding box center [303, 118] width 72 height 5
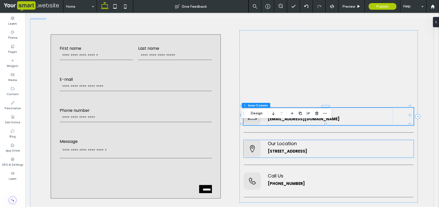
click at [306, 154] on span "45 Symphony Lane, London, UK, W1F 7AA" at bounding box center [286, 151] width 39 height 5
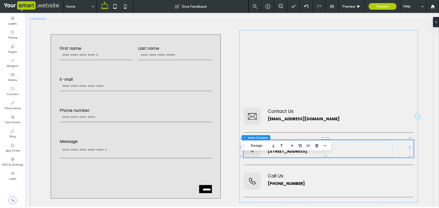
click at [306, 154] on span "45 Symphony Lane, London, UK, W1F 7AA" at bounding box center [286, 151] width 39 height 5
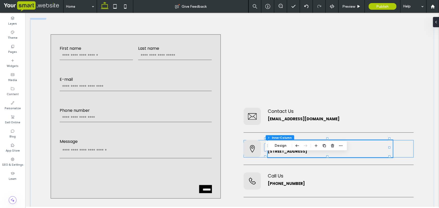
click at [306, 154] on span "45 Symphony Lane, London, UK, W1F 7AA" at bounding box center [286, 151] width 39 height 5
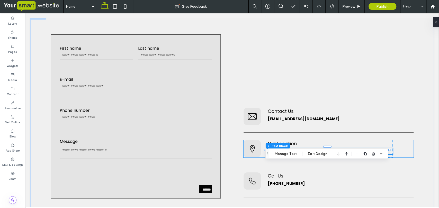
click at [306, 154] on span "45 Symphony Lane, London, UK, W1F 7AA" at bounding box center [286, 151] width 39 height 5
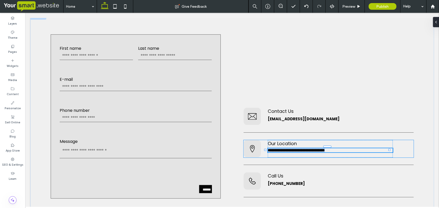
type input "*******"
type input "**"
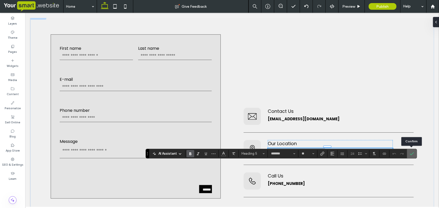
click at [412, 154] on icon "Confirm" at bounding box center [411, 154] width 4 height 4
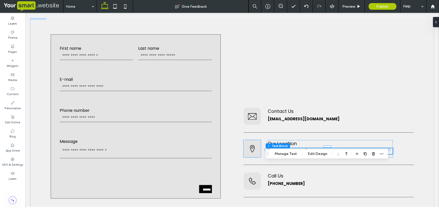
click at [250, 153] on icon at bounding box center [252, 148] width 5 height 7
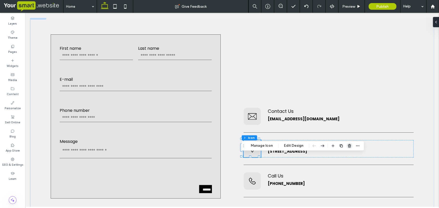
click at [348, 145] on use "button" at bounding box center [348, 145] width 3 height 3
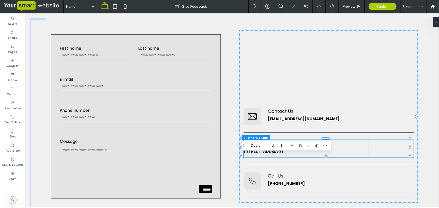
click at [376, 158] on div "Our Location 45 Symphony Lane, London, UK, W1F 7AA" at bounding box center [328, 148] width 170 height 17
click at [316, 145] on icon "button" at bounding box center [316, 146] width 4 height 4
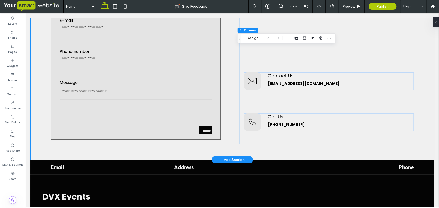
scroll to position [1153, 0]
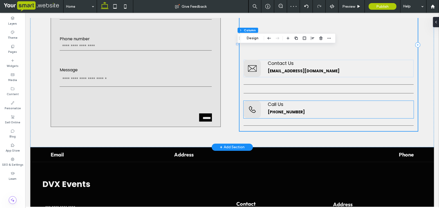
click at [290, 115] on h5 "+44 20 7946 0857" at bounding box center [329, 112] width 125 height 6
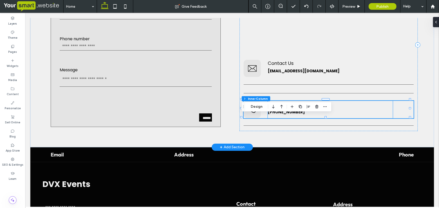
click at [288, 115] on span "+44 20 7946 0857" at bounding box center [285, 111] width 37 height 5
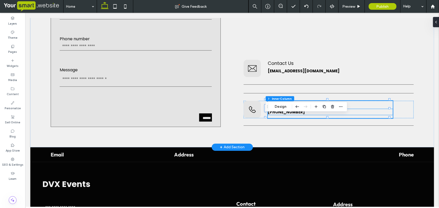
click at [284, 115] on h5 "+44 20 7946 0857" at bounding box center [329, 112] width 125 height 6
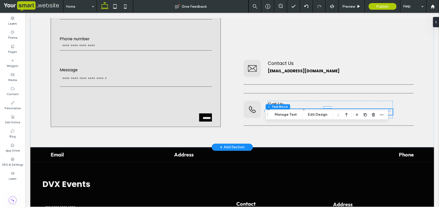
click at [286, 115] on span "+44 20 7946 0857" at bounding box center [285, 111] width 37 height 5
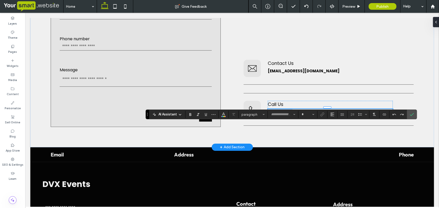
type input "*******"
type input "**"
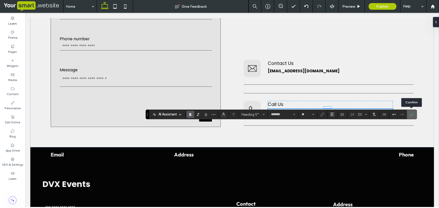
click at [410, 115] on icon "Confirm" at bounding box center [411, 115] width 4 height 4
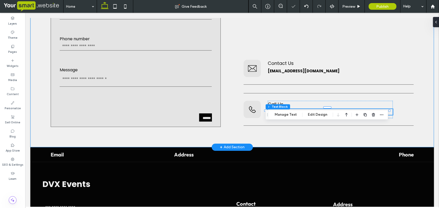
click at [424, 92] on div "Contact Us First name Last name E-mail Phone number Message ****** Thank you fo…" at bounding box center [231, 44] width 403 height 205
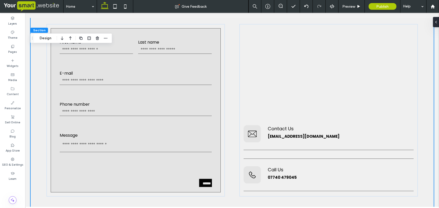
scroll to position [1236, 0]
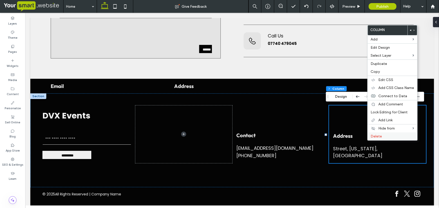
click at [374, 136] on span "Delete" at bounding box center [375, 136] width 11 height 4
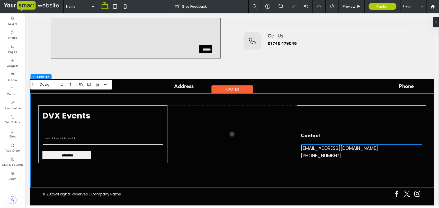
click at [345, 150] on div "[EMAIL_ADDRESS][DOMAIN_NAME]" at bounding box center [361, 148] width 121 height 7
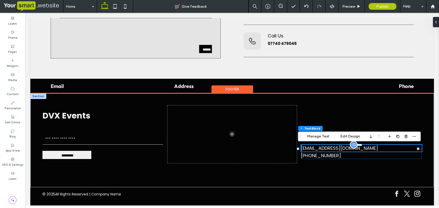
click at [314, 150] on div "[EMAIL_ADDRESS][DOMAIN_NAME]" at bounding box center [361, 148] width 121 height 7
click at [316, 150] on div "[EMAIL_ADDRESS][DOMAIN_NAME]" at bounding box center [361, 148] width 121 height 7
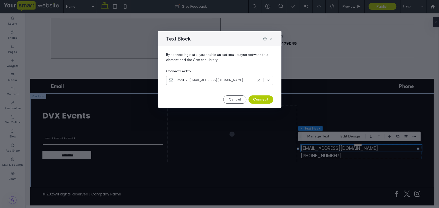
click at [271, 39] on use at bounding box center [270, 39] width 2 height 2
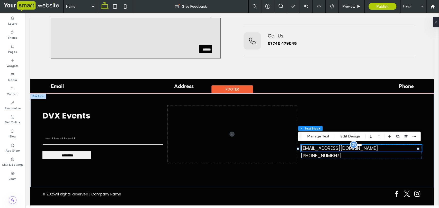
click at [322, 151] on div "[EMAIL_ADDRESS][DOMAIN_NAME]" at bounding box center [361, 148] width 121 height 7
click at [313, 151] on div "[EMAIL_ADDRESS][DOMAIN_NAME]" at bounding box center [361, 148] width 121 height 7
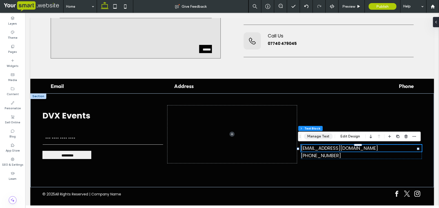
click at [316, 136] on button "Manage Text" at bounding box center [317, 137] width 29 height 6
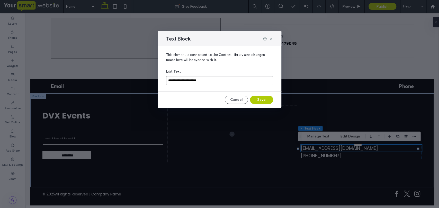
drag, startPoint x: 207, startPoint y: 79, endPoint x: 161, endPoint y: 80, distance: 46.5
click at [161, 80] on div "**********" at bounding box center [219, 66] width 123 height 41
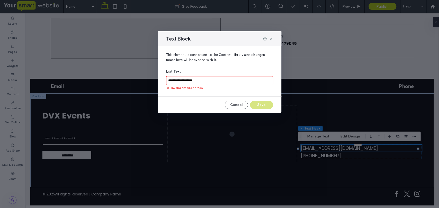
type input "**********"
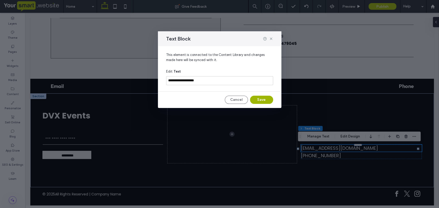
click at [261, 99] on button "Save" at bounding box center [261, 100] width 23 height 8
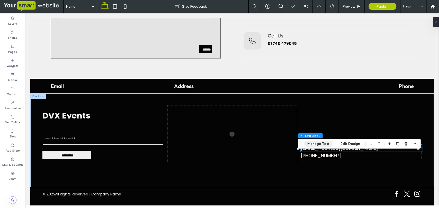
click at [322, 146] on button "Manage Text" at bounding box center [317, 144] width 29 height 6
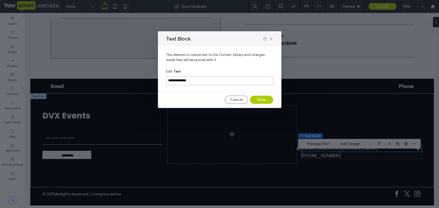
drag, startPoint x: 212, startPoint y: 80, endPoint x: 147, endPoint y: 83, distance: 64.8
click at [147, 83] on div "**********" at bounding box center [219, 104] width 439 height 208
type input "**********"
click at [257, 100] on button "Save" at bounding box center [261, 100] width 23 height 8
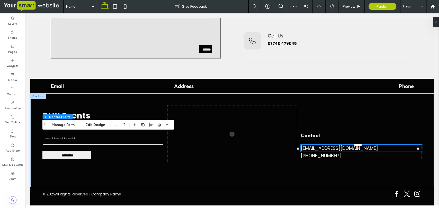
type input "**"
type input "*"
type input "***"
click at [159, 124] on use "button" at bounding box center [159, 124] width 3 height 3
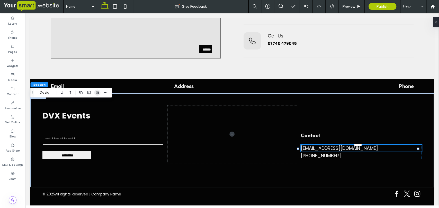
click at [97, 93] on use "button" at bounding box center [97, 92] width 3 height 3
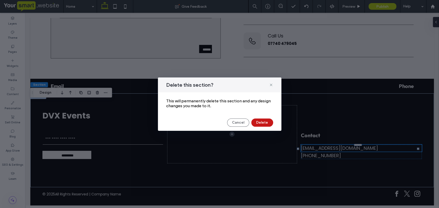
click at [260, 122] on button "Delete" at bounding box center [262, 123] width 22 height 8
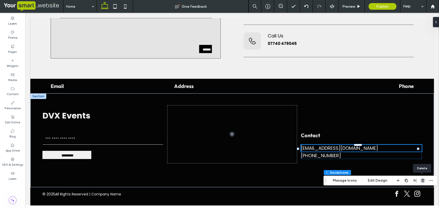
click at [421, 179] on icon "button" at bounding box center [422, 181] width 4 height 4
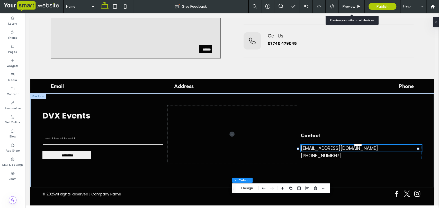
click at [348, 5] on span "Preview" at bounding box center [348, 6] width 13 height 4
